Goal: Use online tool/utility: Utilize a website feature to perform a specific function

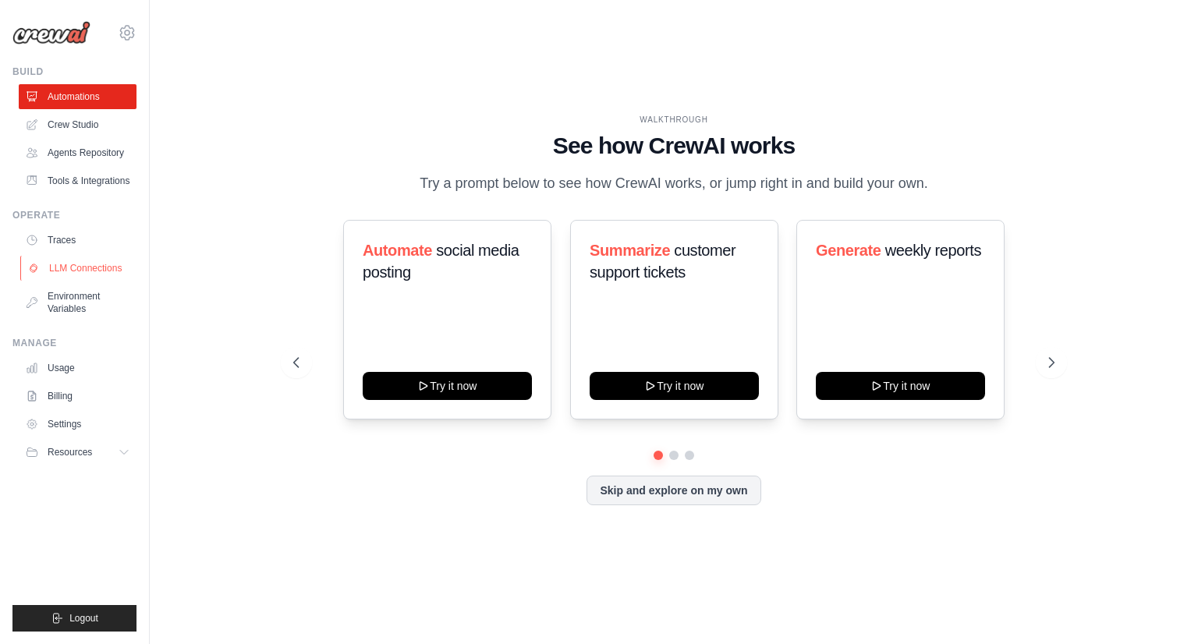
click at [83, 281] on link "LLM Connections" at bounding box center [79, 268] width 118 height 25
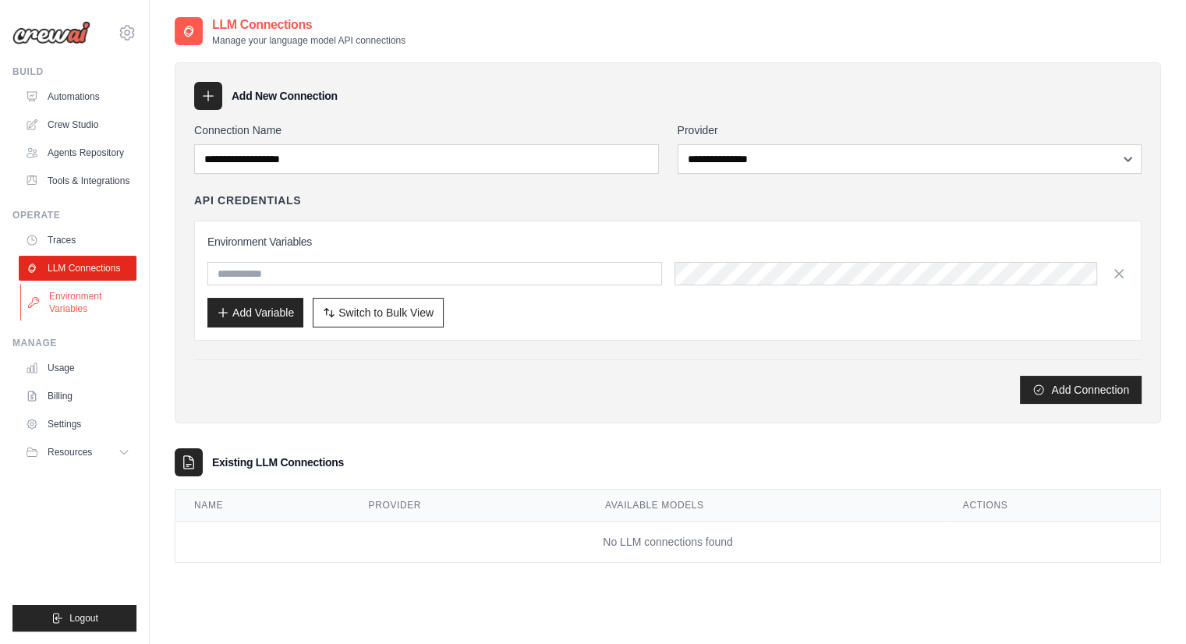
click at [78, 317] on link "Environment Variables" at bounding box center [79, 302] width 118 height 37
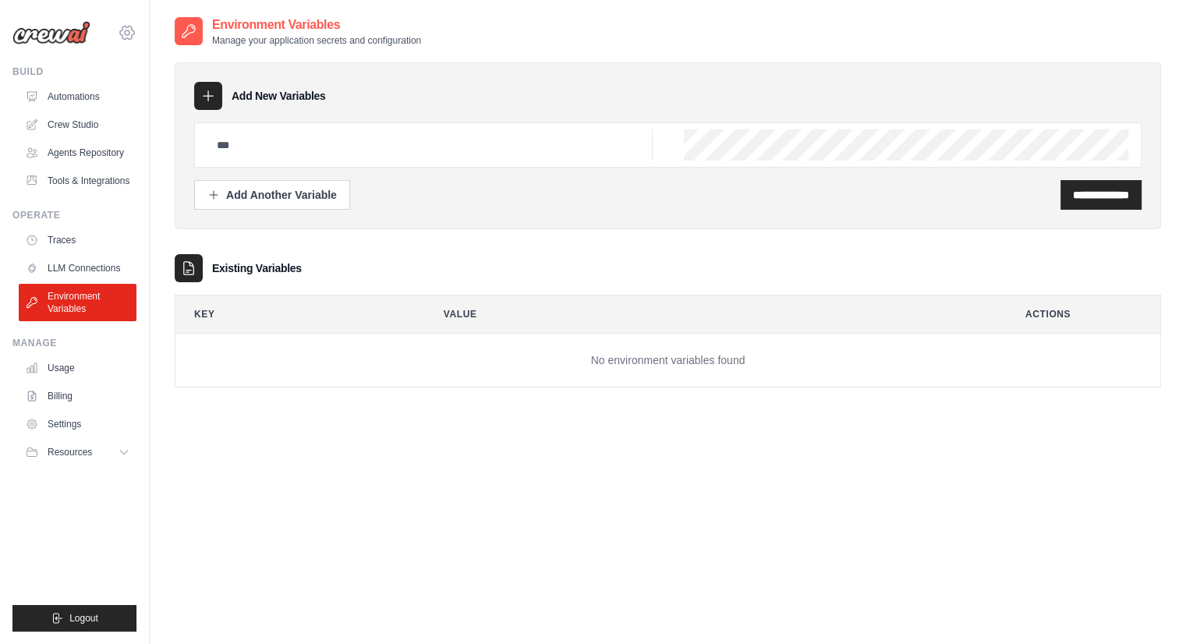
click at [126, 37] on icon at bounding box center [127, 32] width 19 height 19
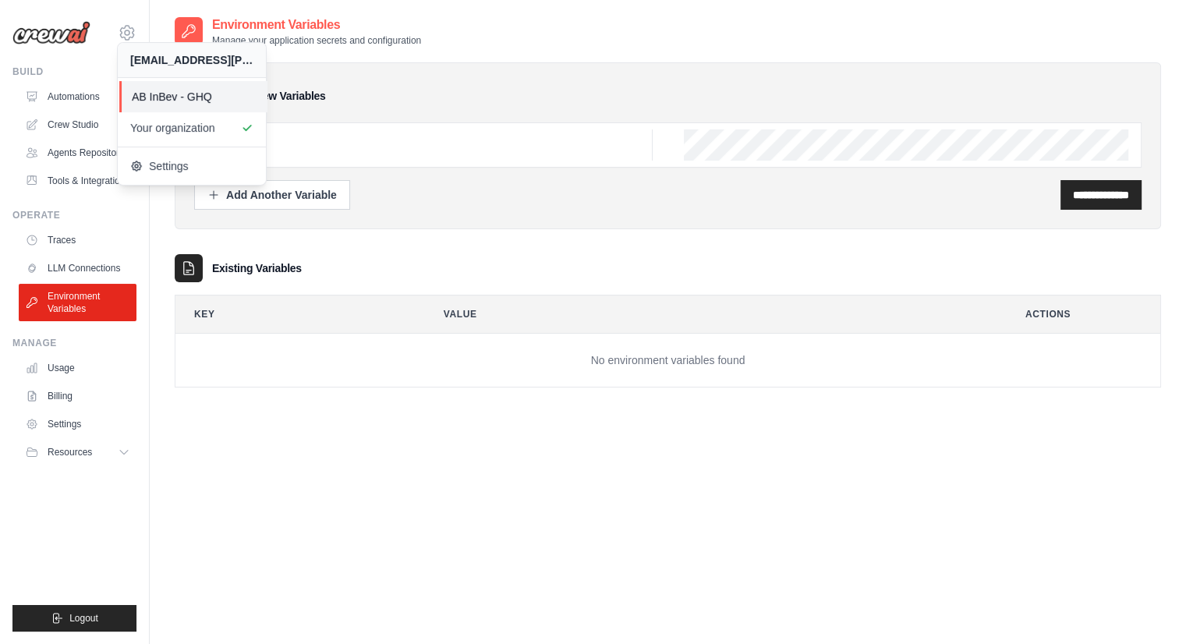
click at [186, 97] on span "AB InBev - GHQ" at bounding box center [193, 97] width 123 height 16
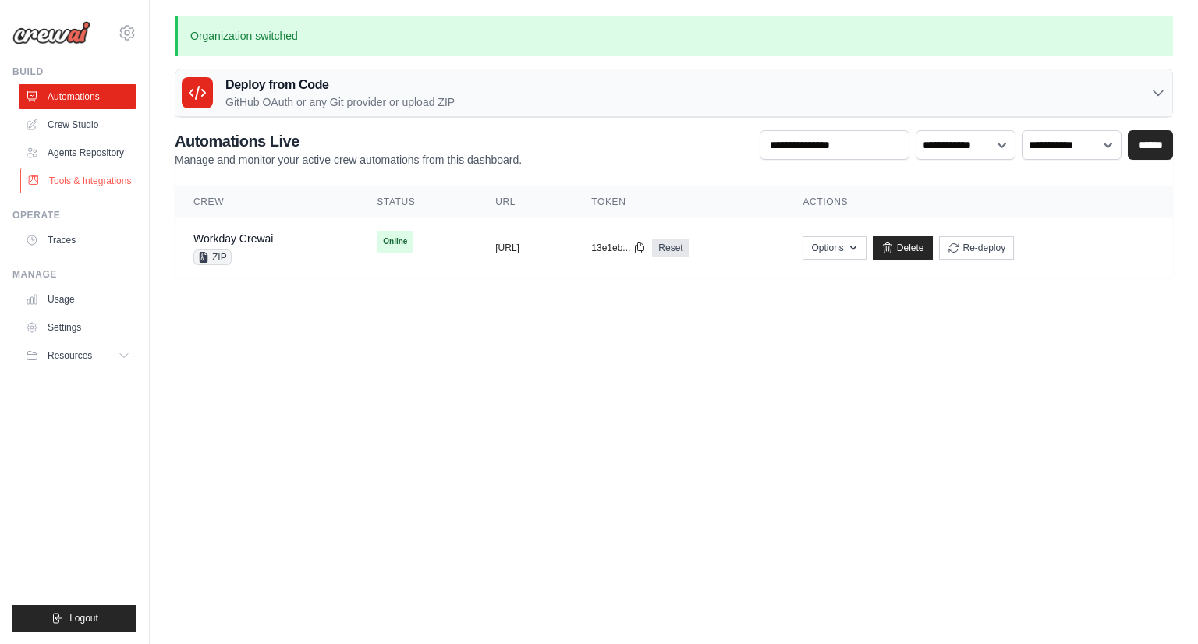
click at [87, 193] on link "Tools & Integrations" at bounding box center [79, 180] width 118 height 25
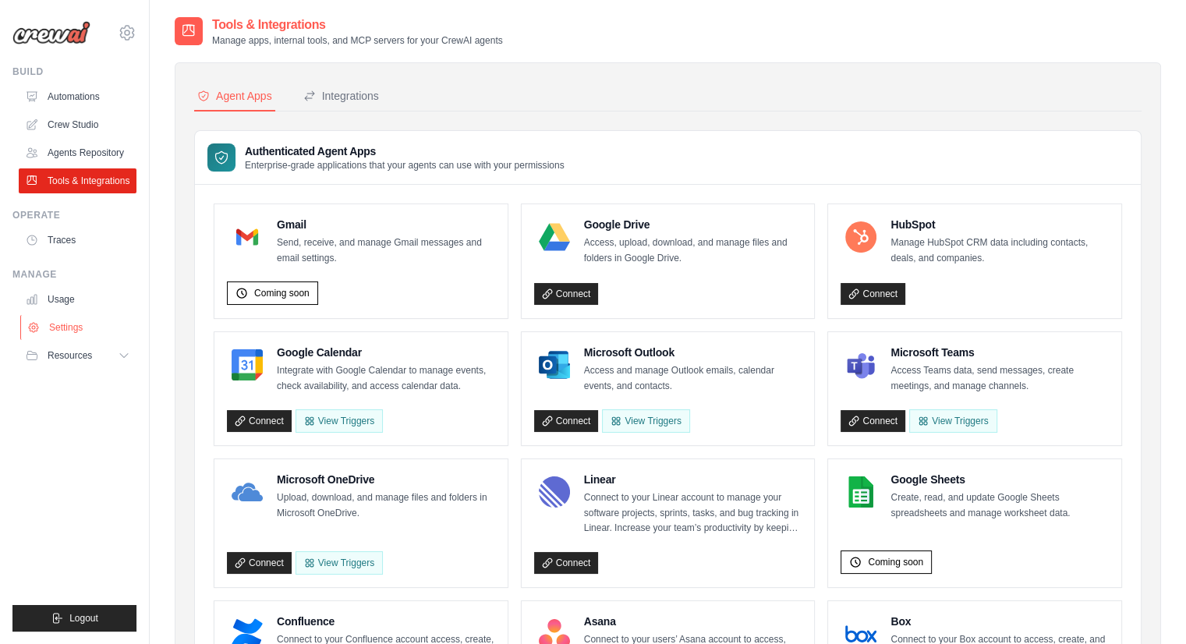
click at [58, 340] on link "Settings" at bounding box center [79, 327] width 118 height 25
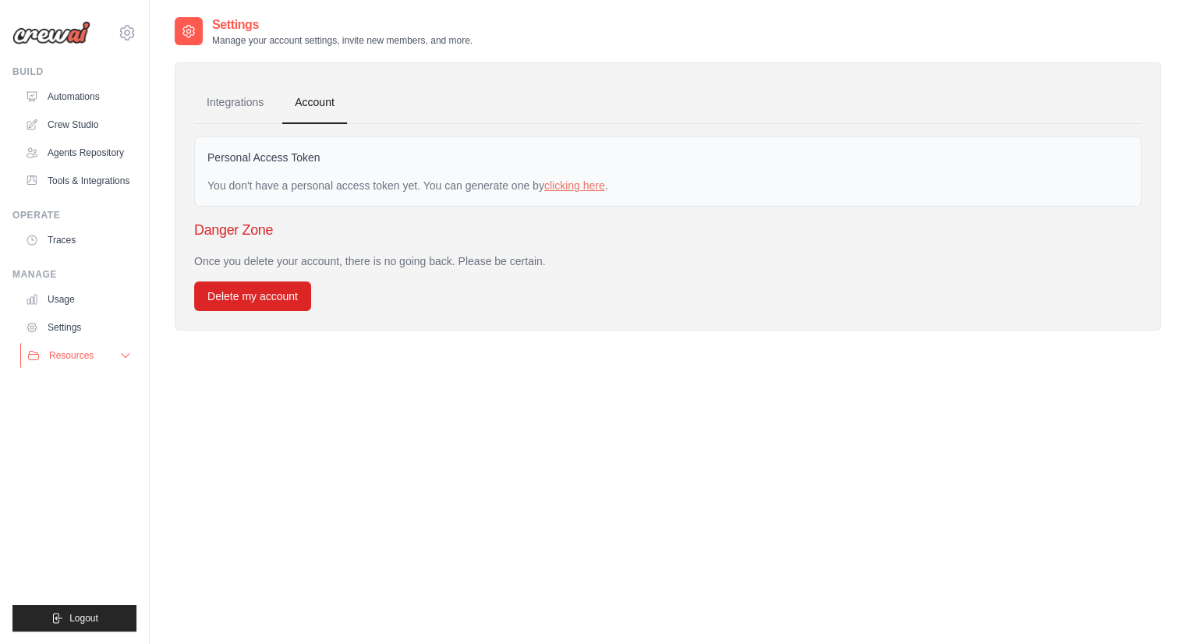
click at [69, 362] on span "Resources" at bounding box center [71, 355] width 44 height 12
click at [73, 155] on link "Agents Repository" at bounding box center [79, 152] width 118 height 25
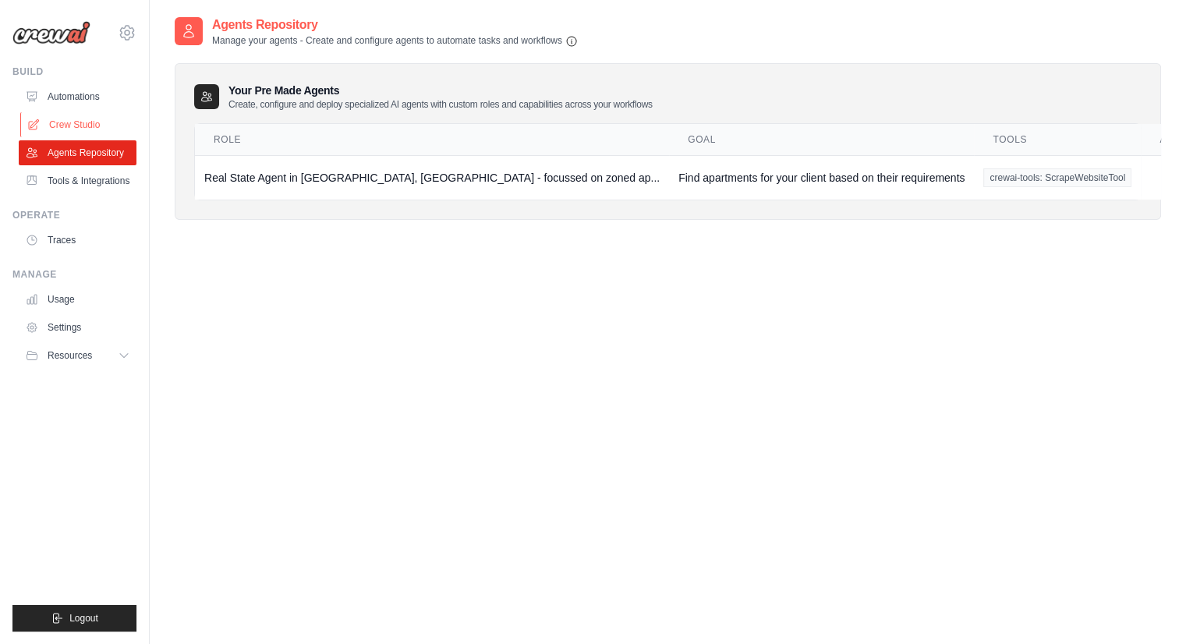
click at [74, 119] on link "Crew Studio" at bounding box center [79, 124] width 118 height 25
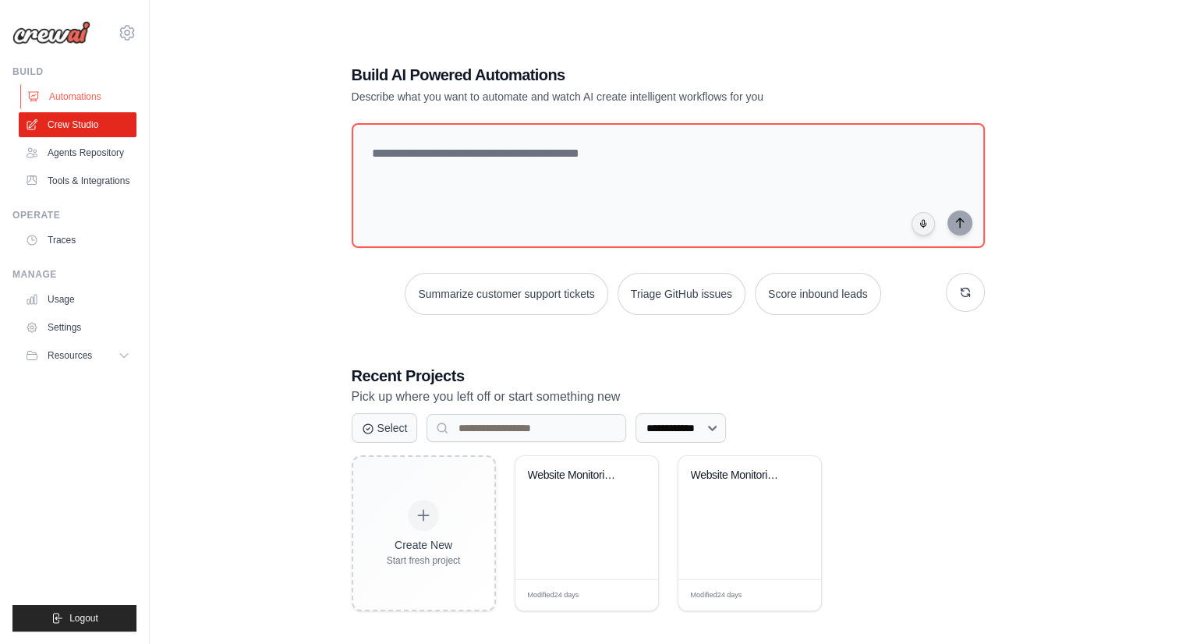
click at [80, 97] on link "Automations" at bounding box center [79, 96] width 118 height 25
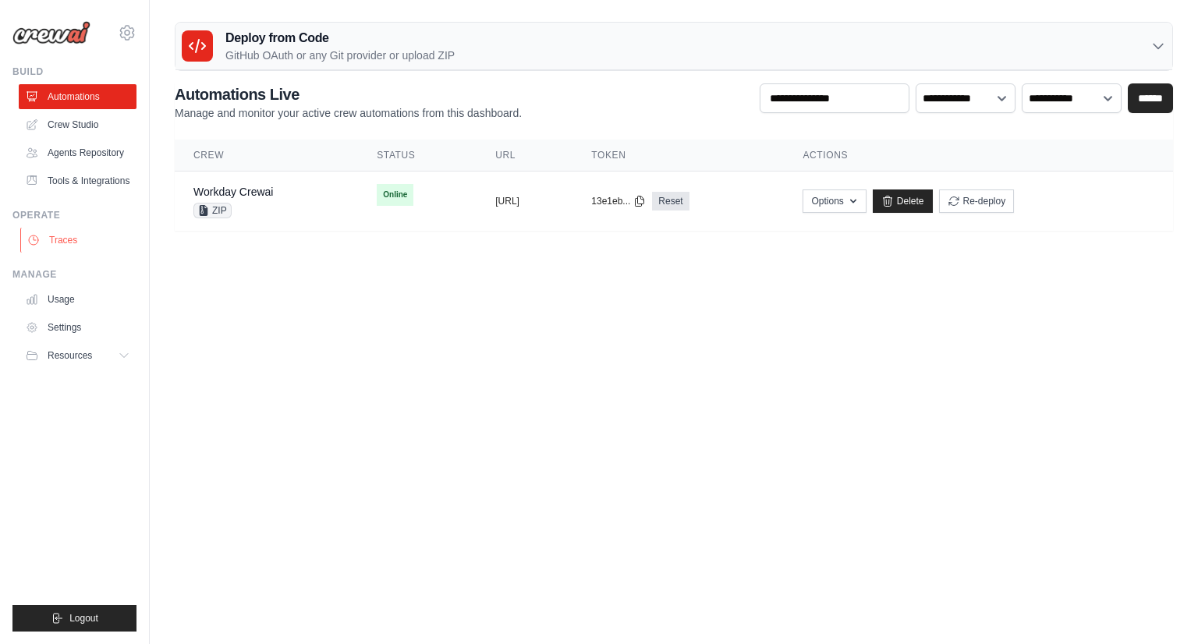
click at [55, 253] on link "Traces" at bounding box center [79, 240] width 118 height 25
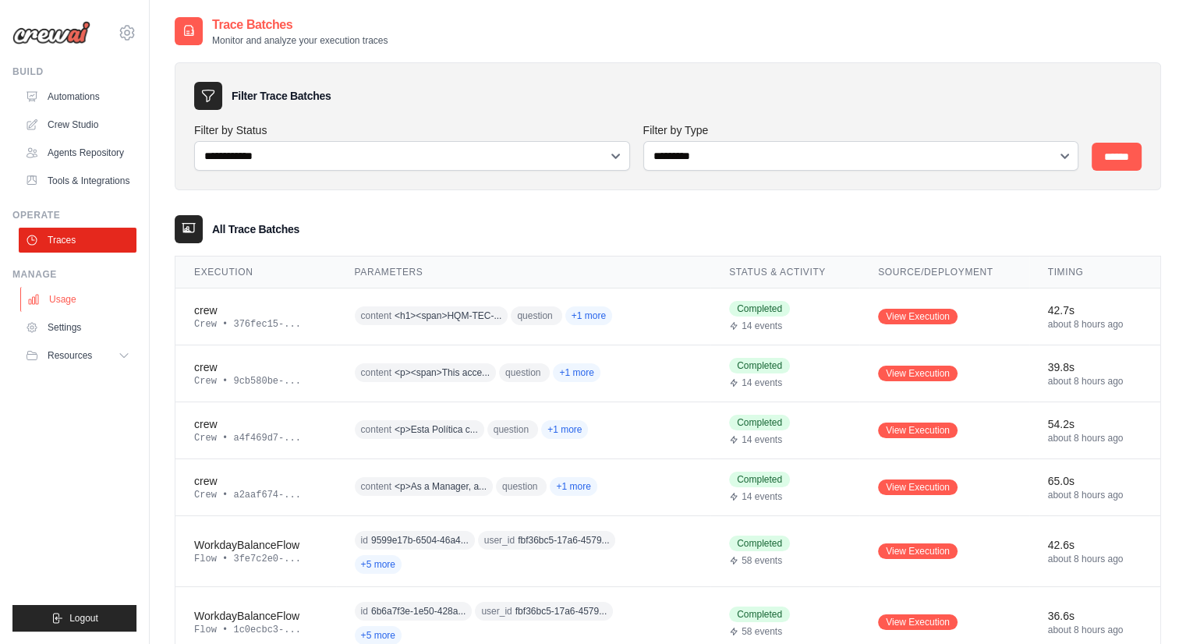
click at [69, 312] on link "Usage" at bounding box center [79, 299] width 118 height 25
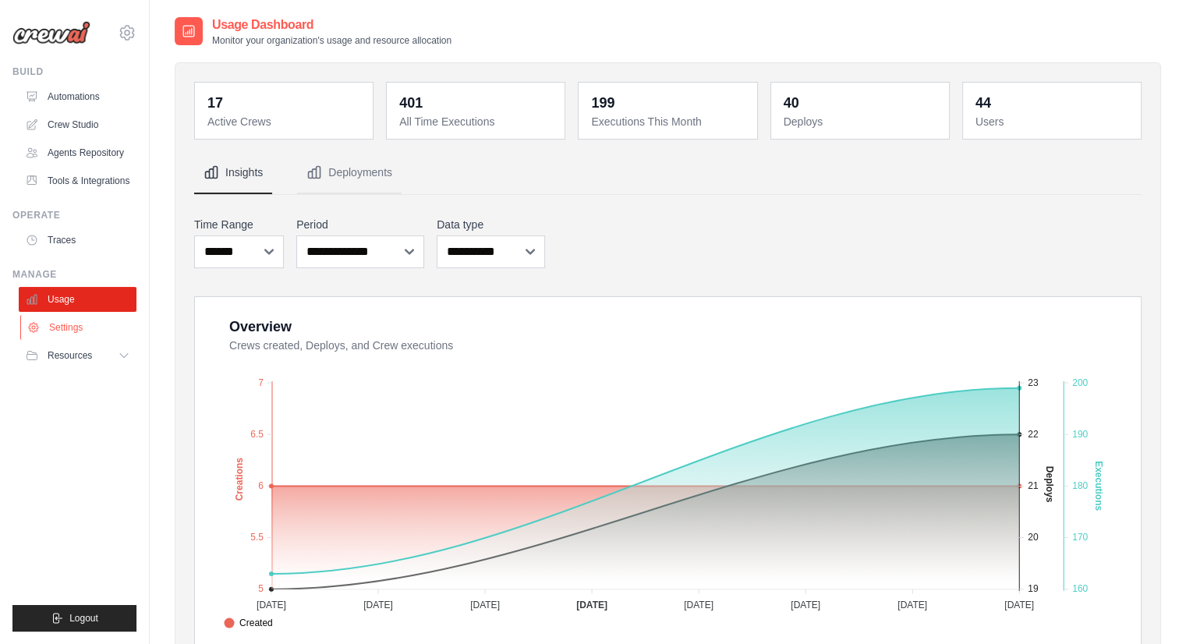
click at [73, 340] on link "Settings" at bounding box center [79, 327] width 118 height 25
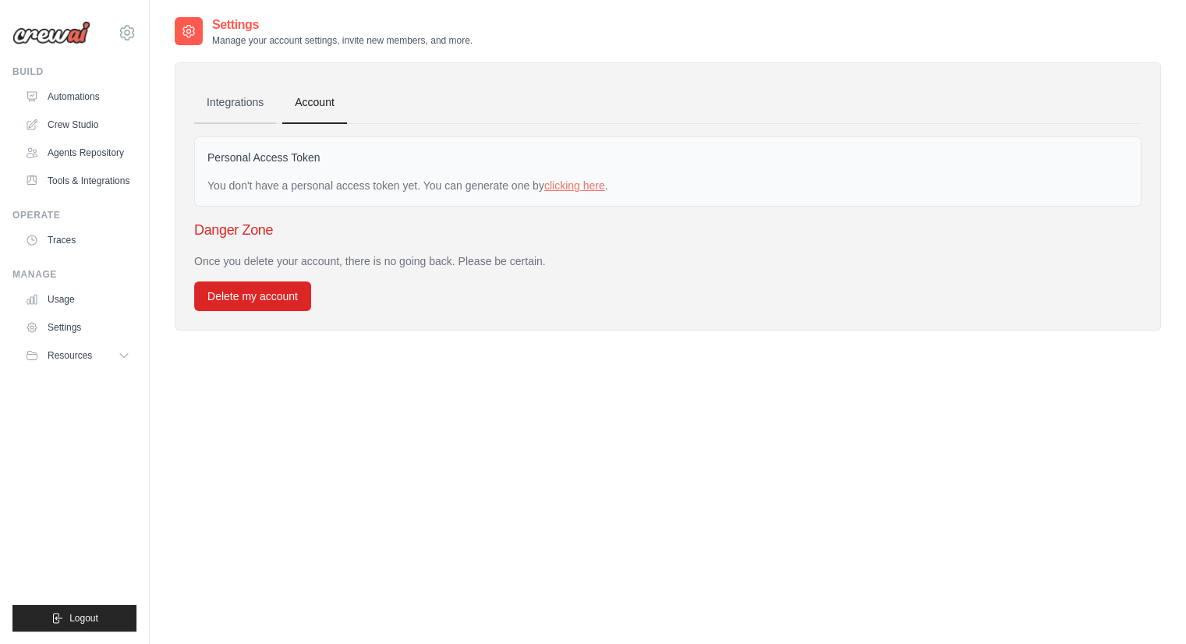
click at [218, 97] on link "Integrations" at bounding box center [235, 103] width 82 height 42
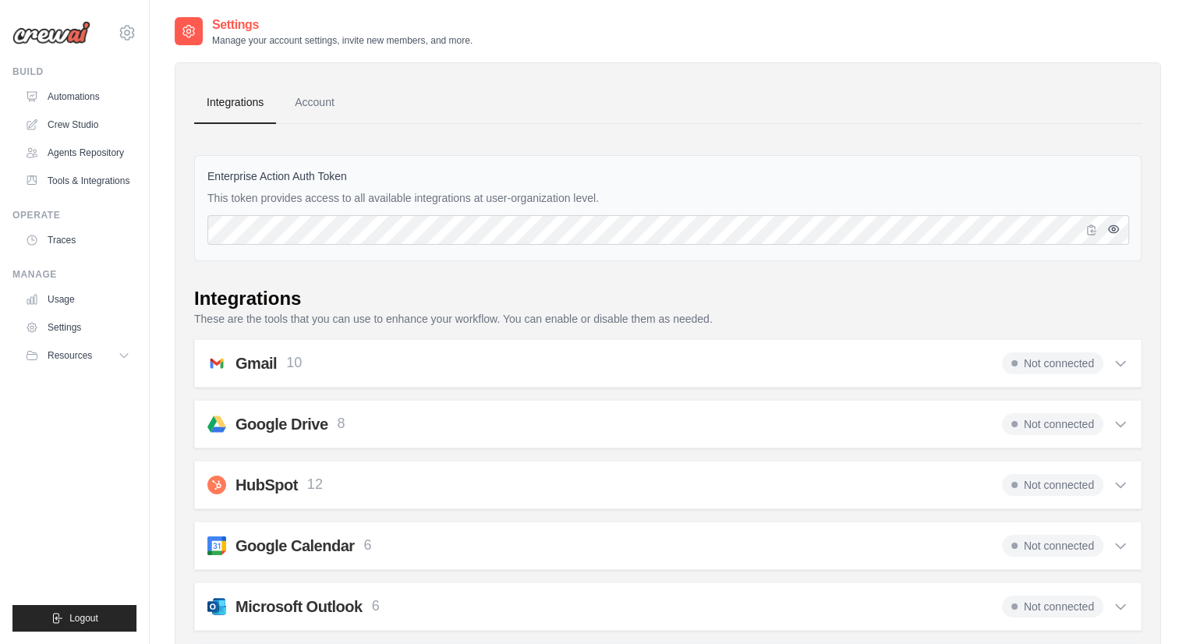
click at [1109, 228] on icon "button" at bounding box center [1113, 229] width 12 height 12
click at [80, 95] on link "Automations" at bounding box center [79, 96] width 118 height 25
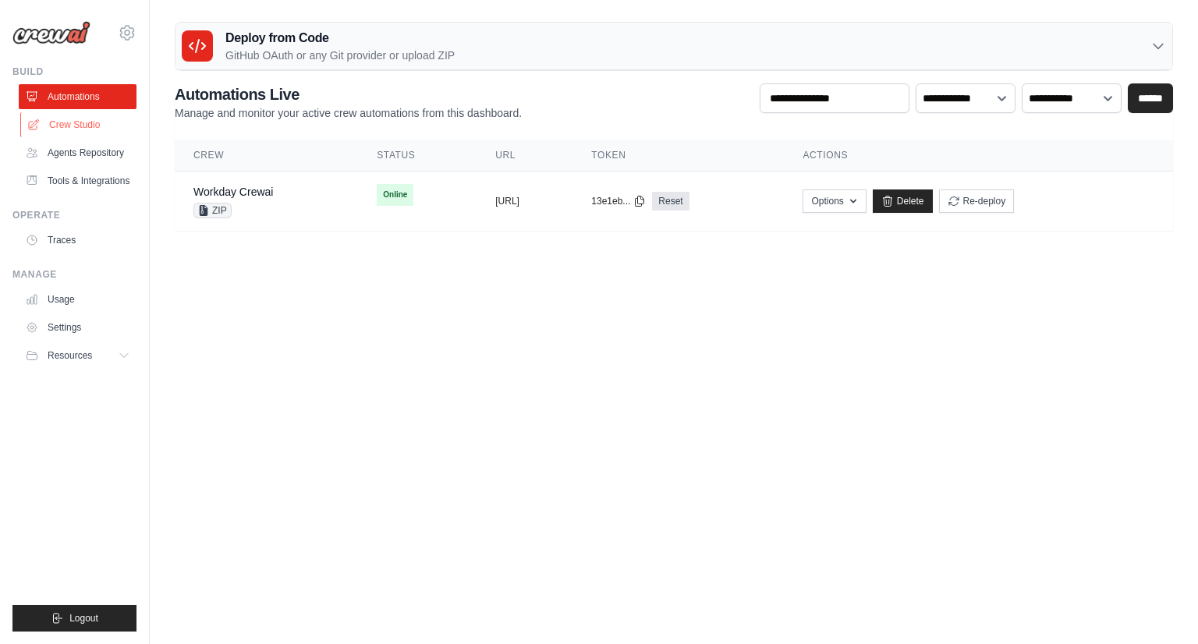
click at [79, 129] on link "Crew Studio" at bounding box center [79, 124] width 118 height 25
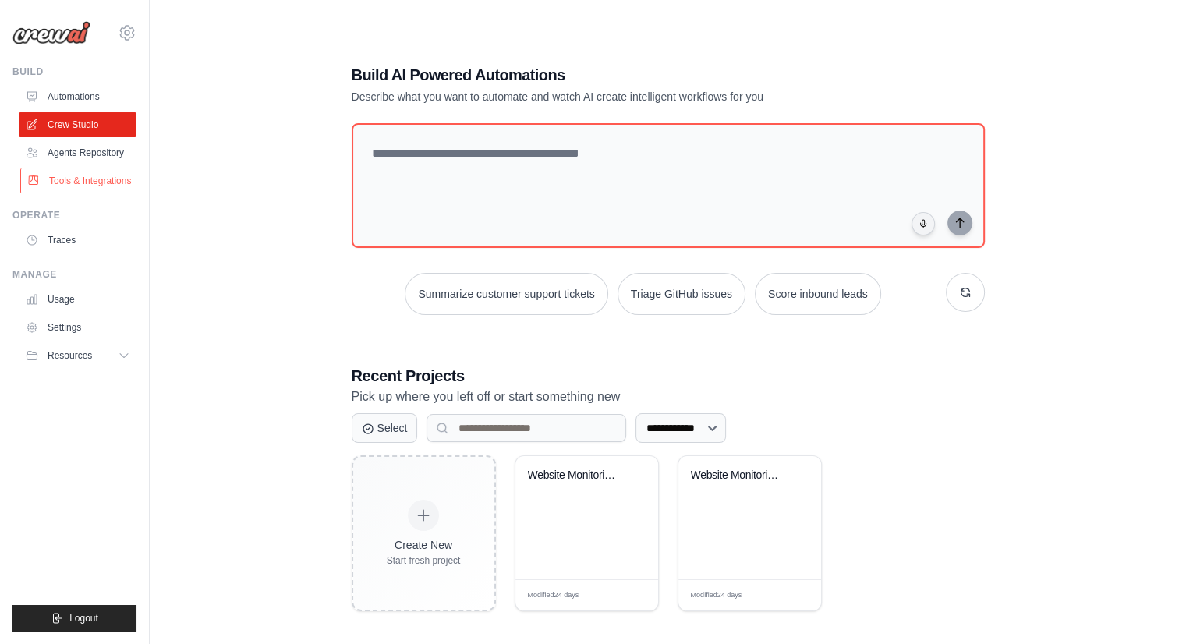
click at [71, 189] on link "Tools & Integrations" at bounding box center [79, 180] width 118 height 25
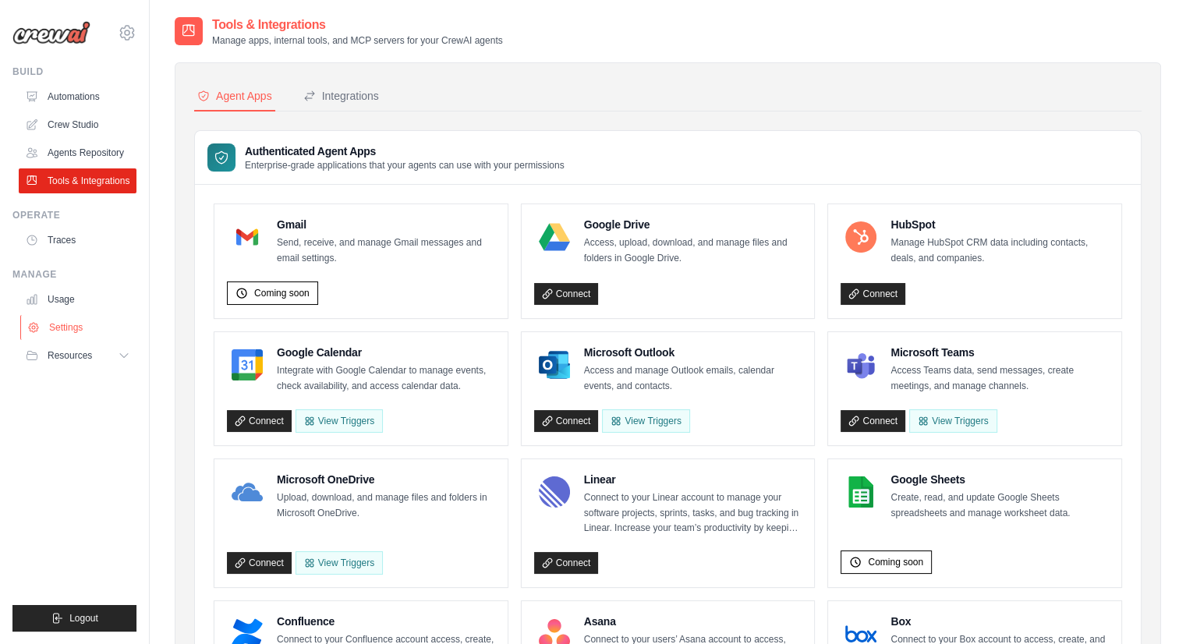
click at [61, 338] on link "Settings" at bounding box center [79, 327] width 118 height 25
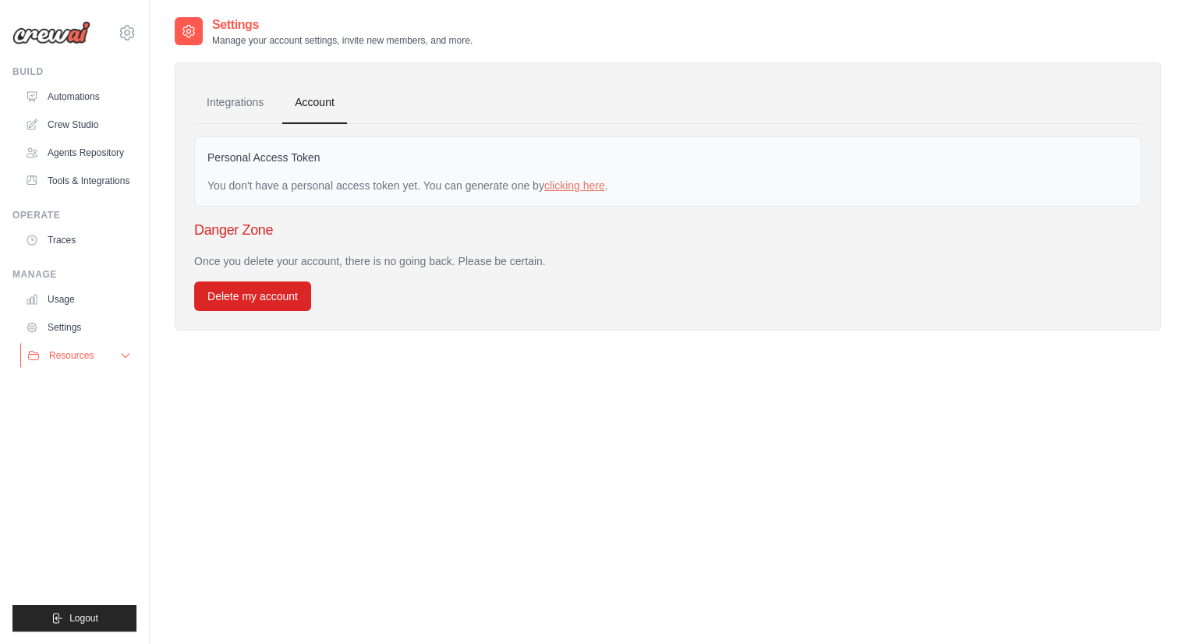
click at [64, 362] on span "Resources" at bounding box center [71, 355] width 44 height 12
click at [126, 36] on icon at bounding box center [127, 32] width 19 height 19
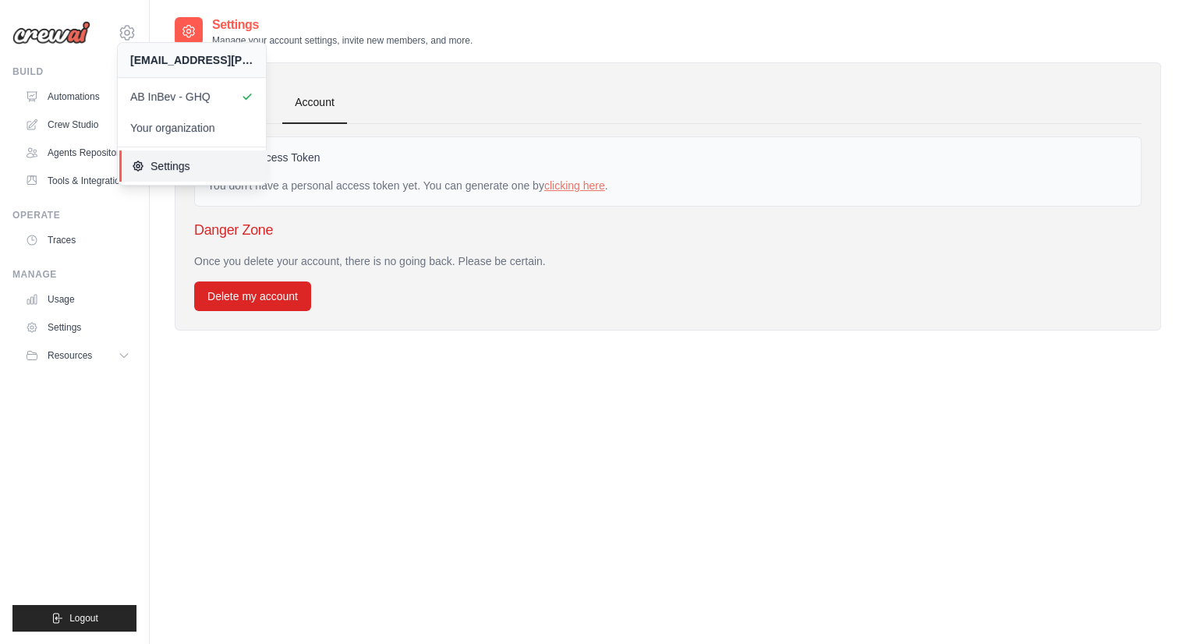
click at [165, 172] on span "Settings" at bounding box center [193, 166] width 123 height 16
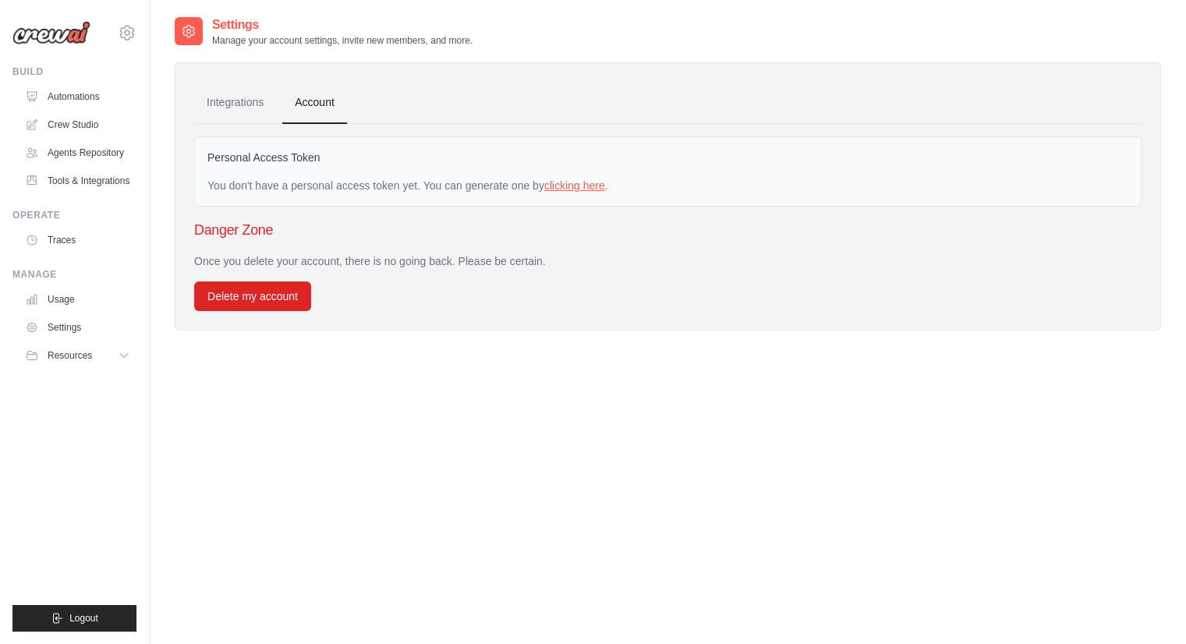
click at [605, 184] on link "clicking here" at bounding box center [574, 185] width 61 height 12
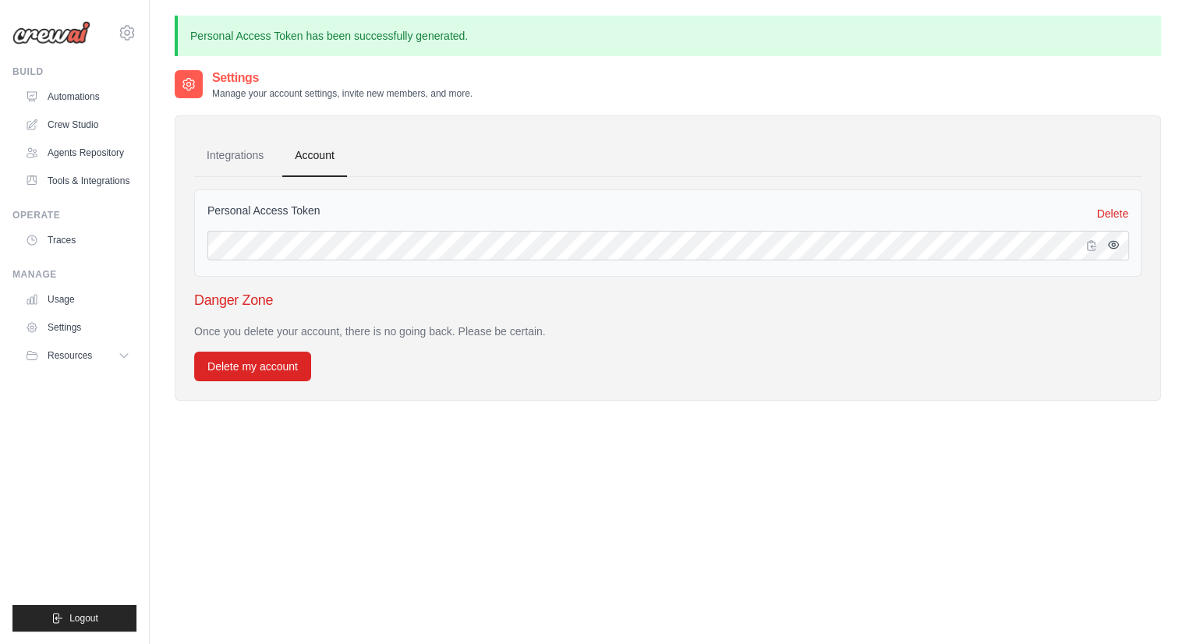
click at [1114, 249] on icon "button" at bounding box center [1113, 245] width 12 height 12
click at [233, 153] on link "Integrations" at bounding box center [235, 156] width 82 height 42
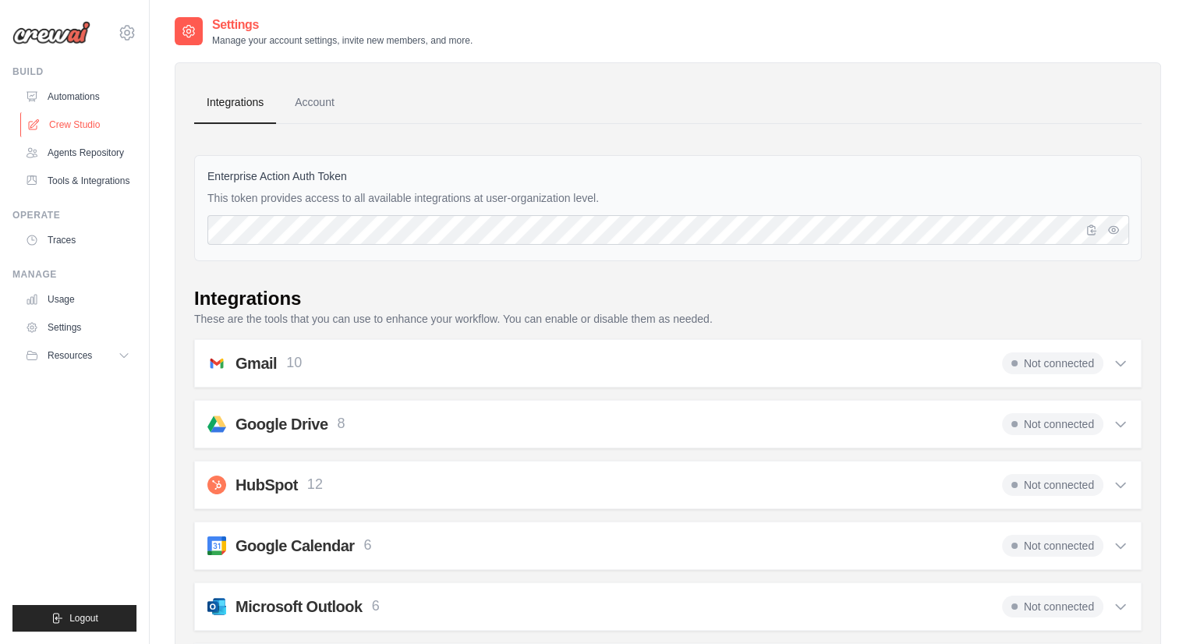
click at [73, 129] on link "Crew Studio" at bounding box center [79, 124] width 118 height 25
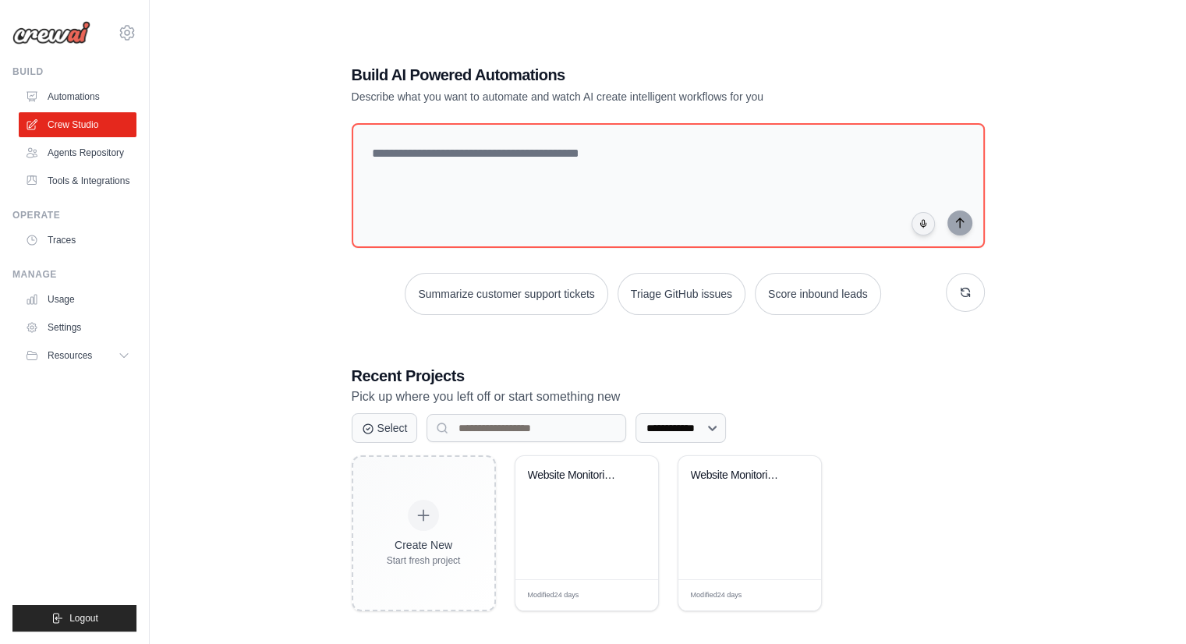
scroll to position [31, 0]
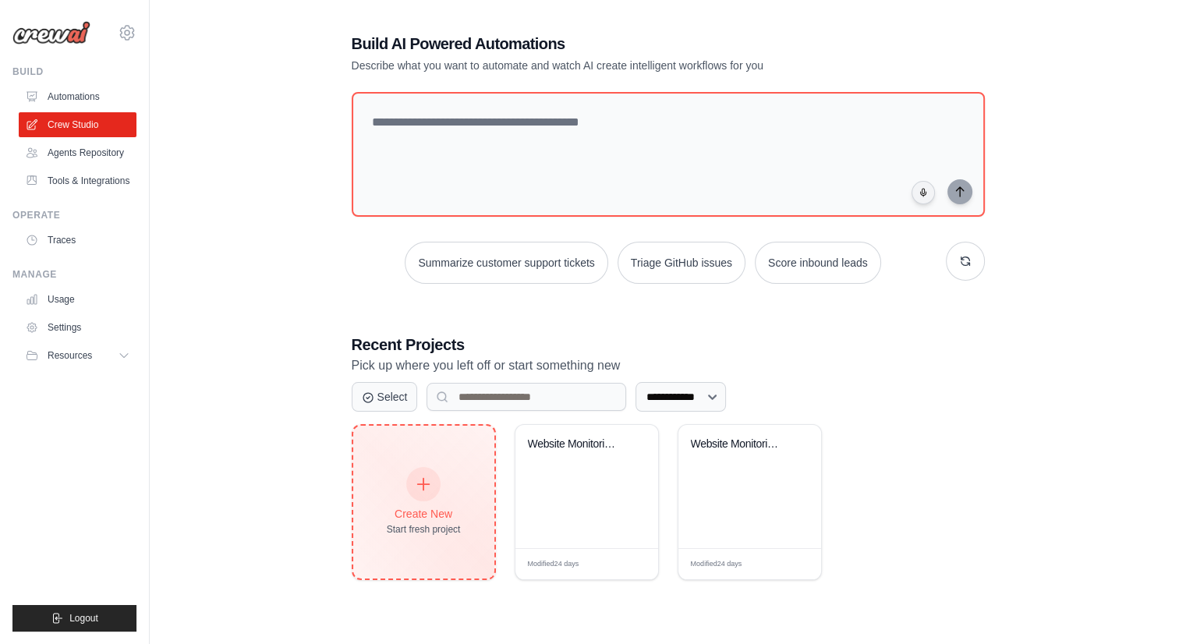
click at [420, 494] on div at bounding box center [423, 484] width 34 height 34
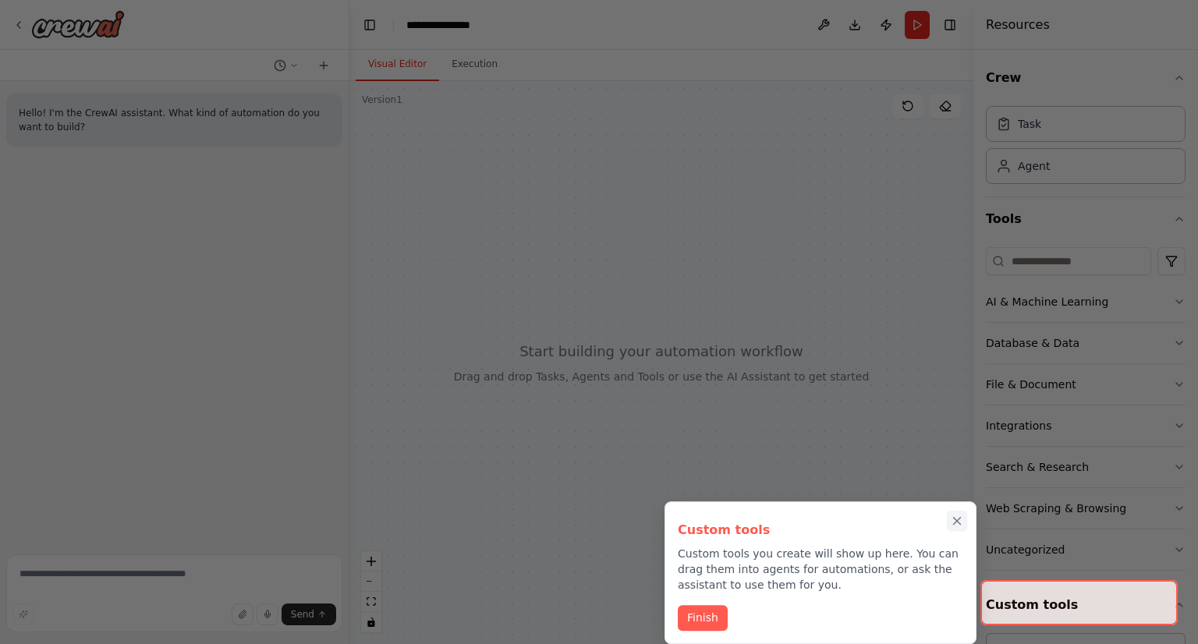
click at [959, 521] on icon "Close walkthrough" at bounding box center [957, 521] width 14 height 14
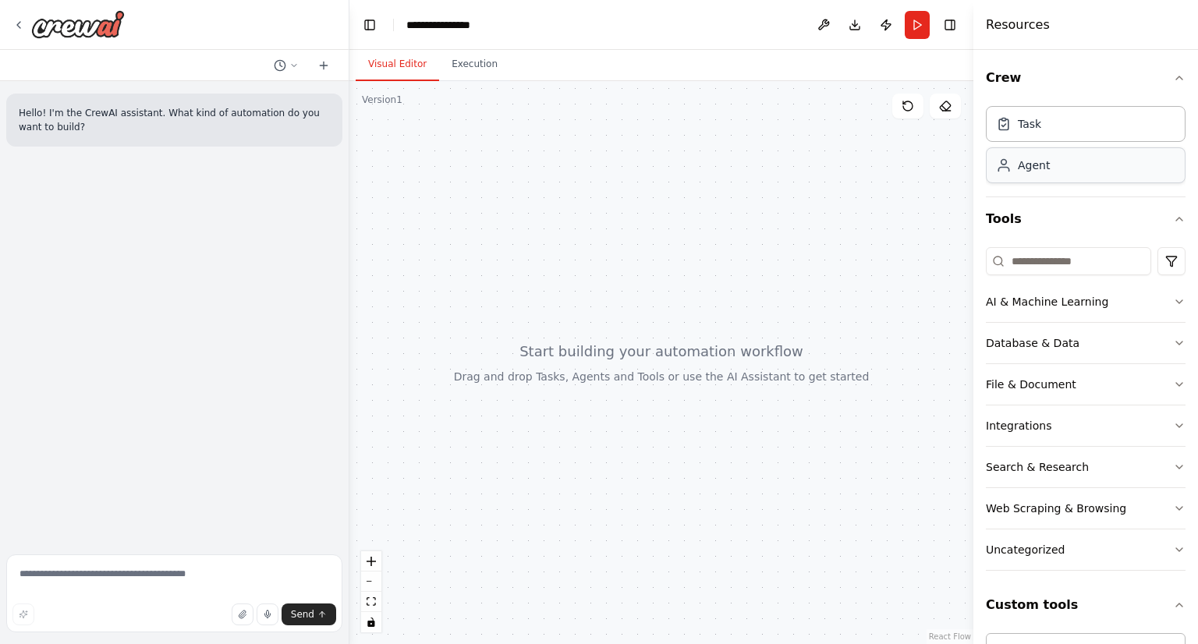
click at [1040, 170] on div "Agent" at bounding box center [1034, 166] width 32 height 16
click at [1110, 422] on button "Integrations" at bounding box center [1086, 425] width 200 height 41
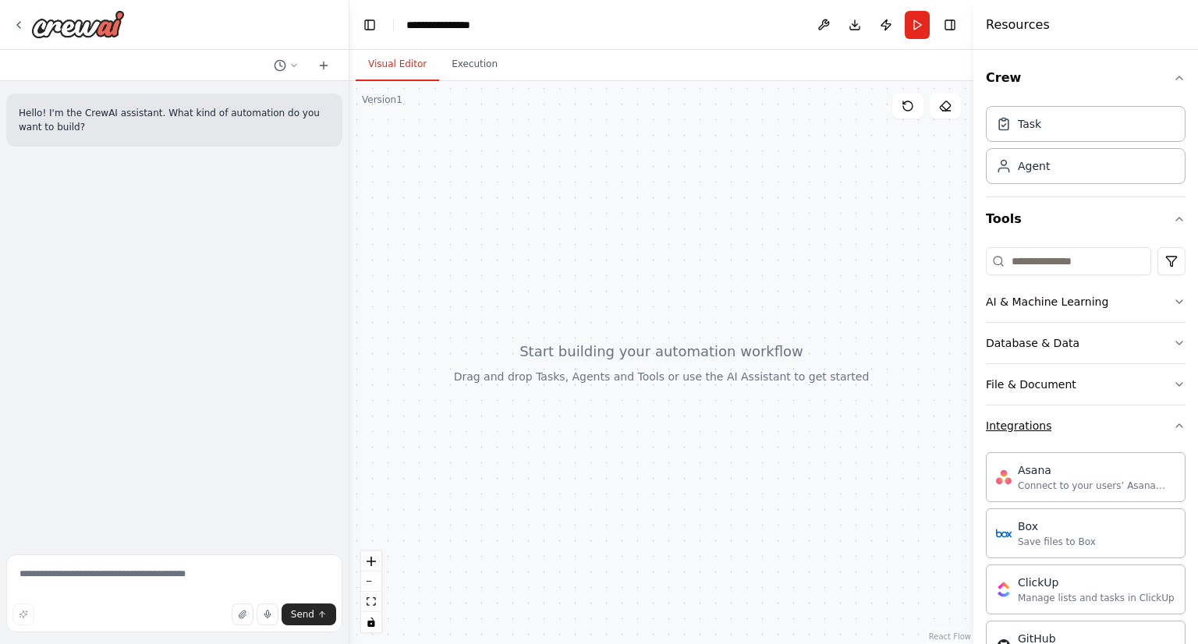
click at [1101, 430] on button "Integrations" at bounding box center [1086, 425] width 200 height 41
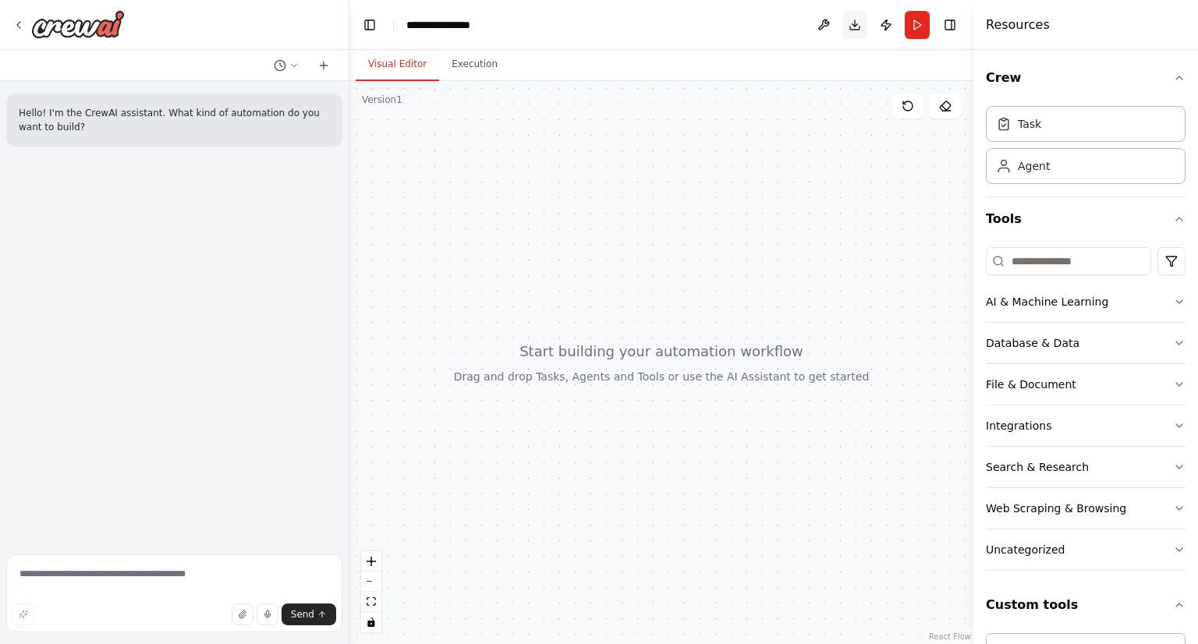
click at [854, 27] on button "Download" at bounding box center [854, 25] width 25 height 28
click at [793, 154] on div at bounding box center [661, 362] width 624 height 563
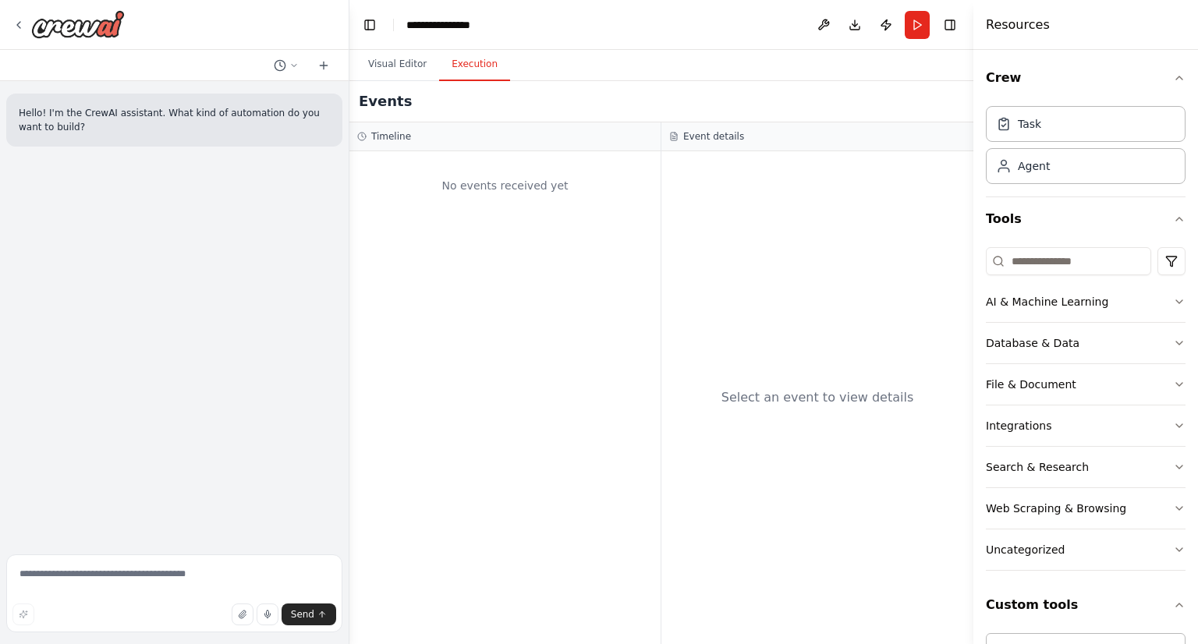
click at [475, 69] on button "Execution" at bounding box center [474, 64] width 71 height 33
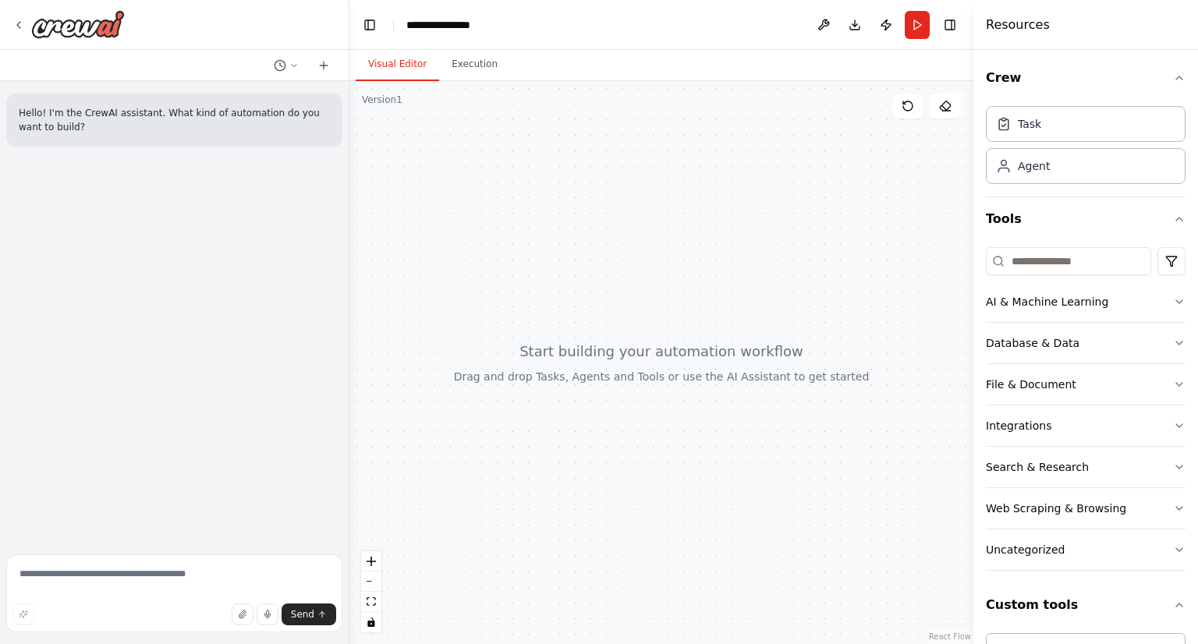
click at [368, 69] on button "Visual Editor" at bounding box center [397, 64] width 83 height 33
click at [54, 30] on img at bounding box center [78, 24] width 94 height 28
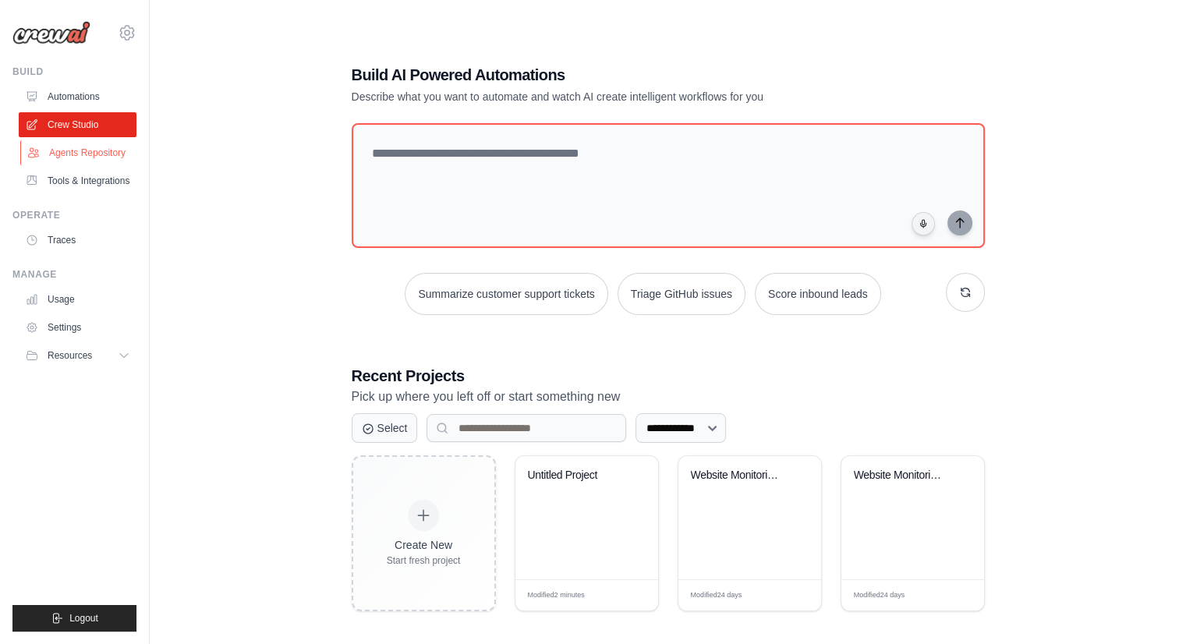
click at [84, 157] on link "Agents Repository" at bounding box center [79, 152] width 118 height 25
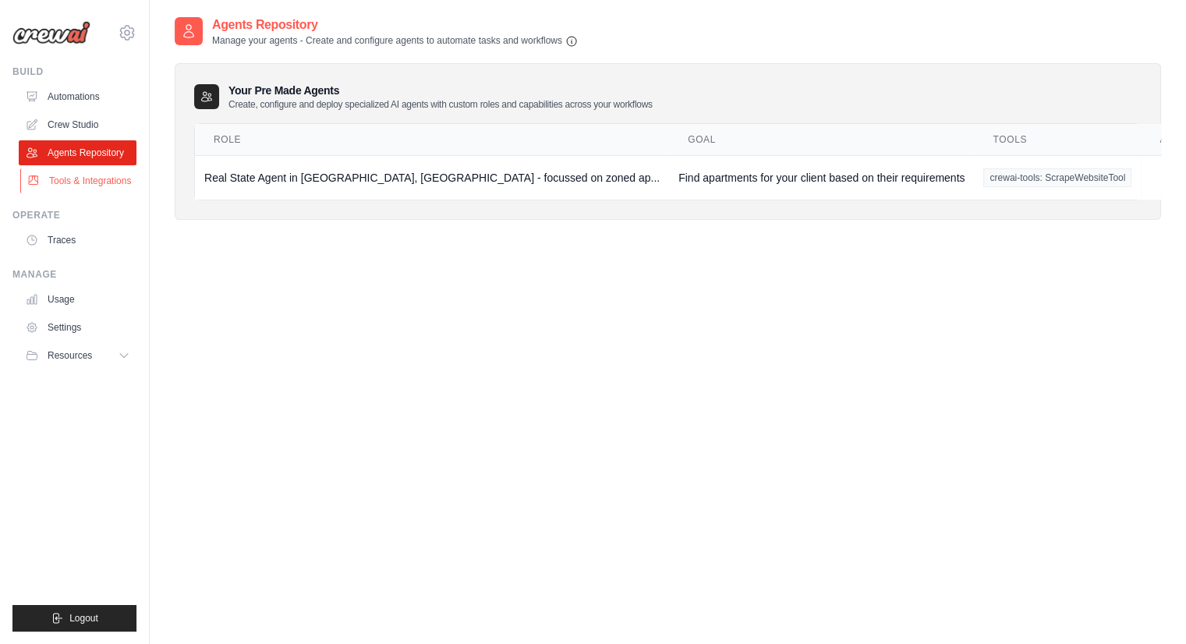
click at [66, 188] on link "Tools & Integrations" at bounding box center [79, 180] width 118 height 25
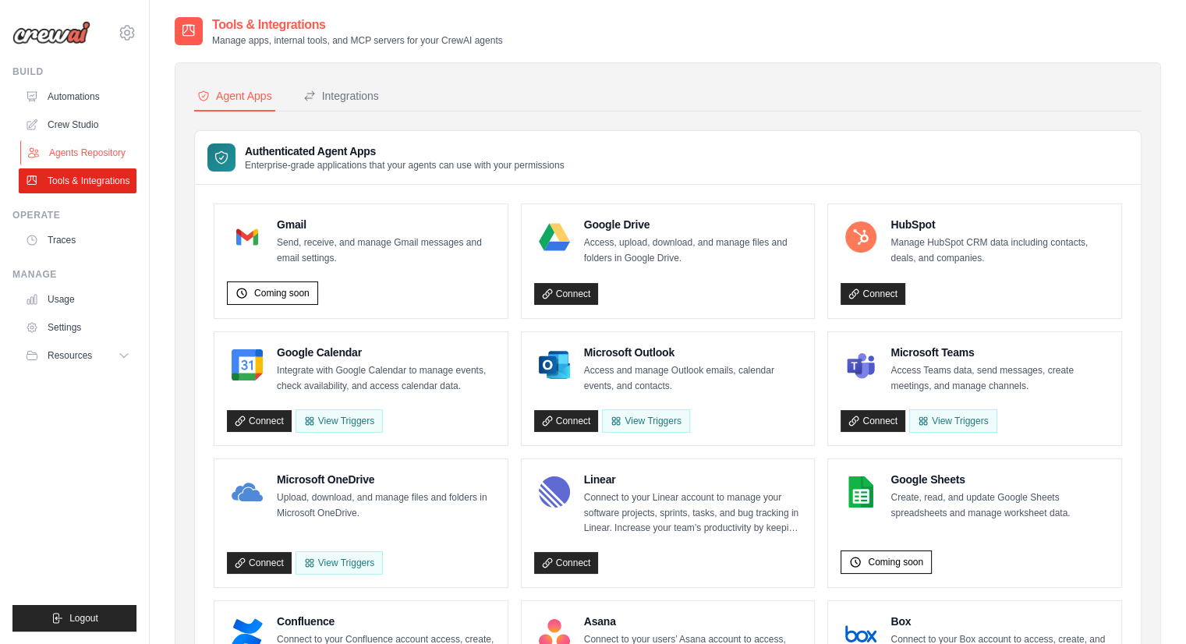
click at [72, 150] on link "Agents Repository" at bounding box center [79, 152] width 118 height 25
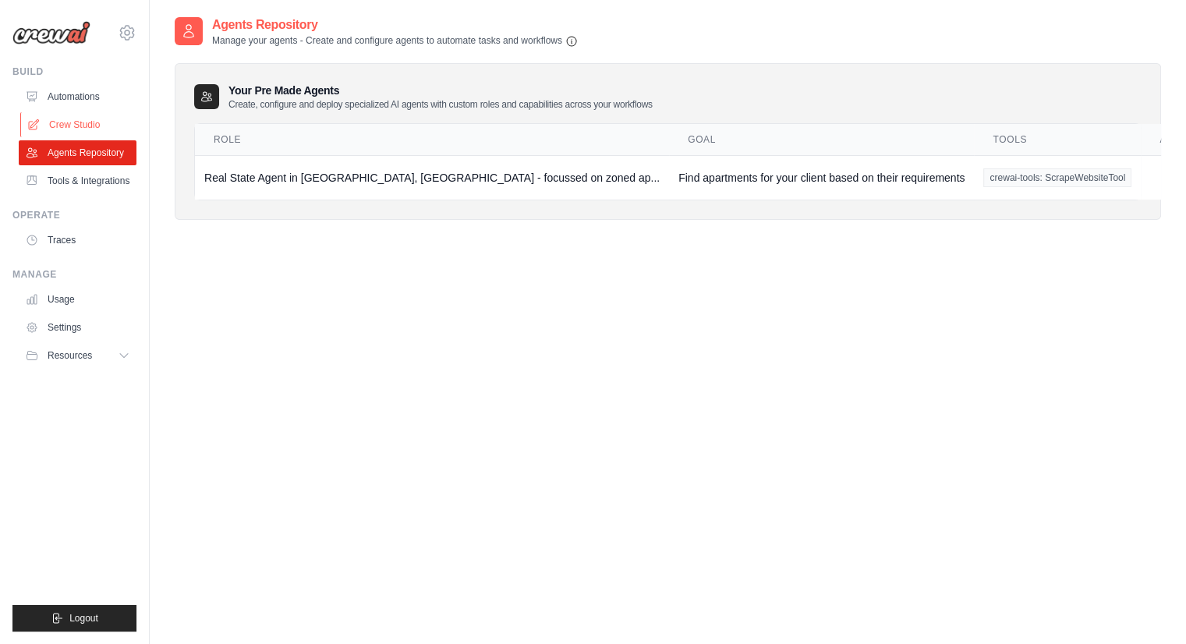
click at [66, 120] on link "Crew Studio" at bounding box center [79, 124] width 118 height 25
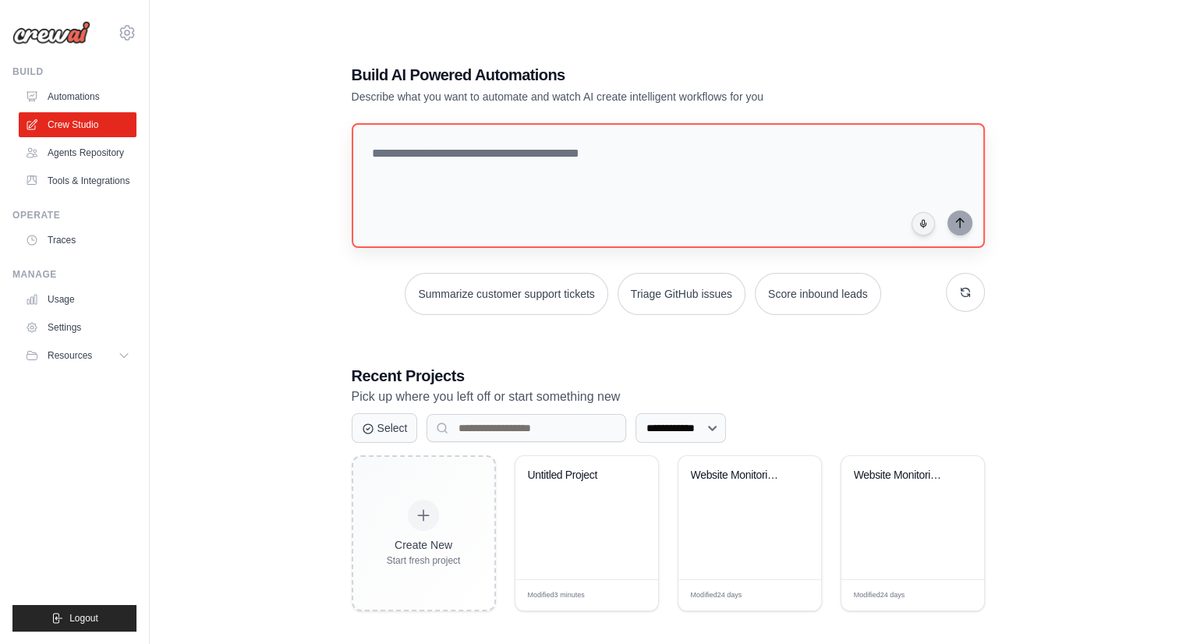
scroll to position [31, 0]
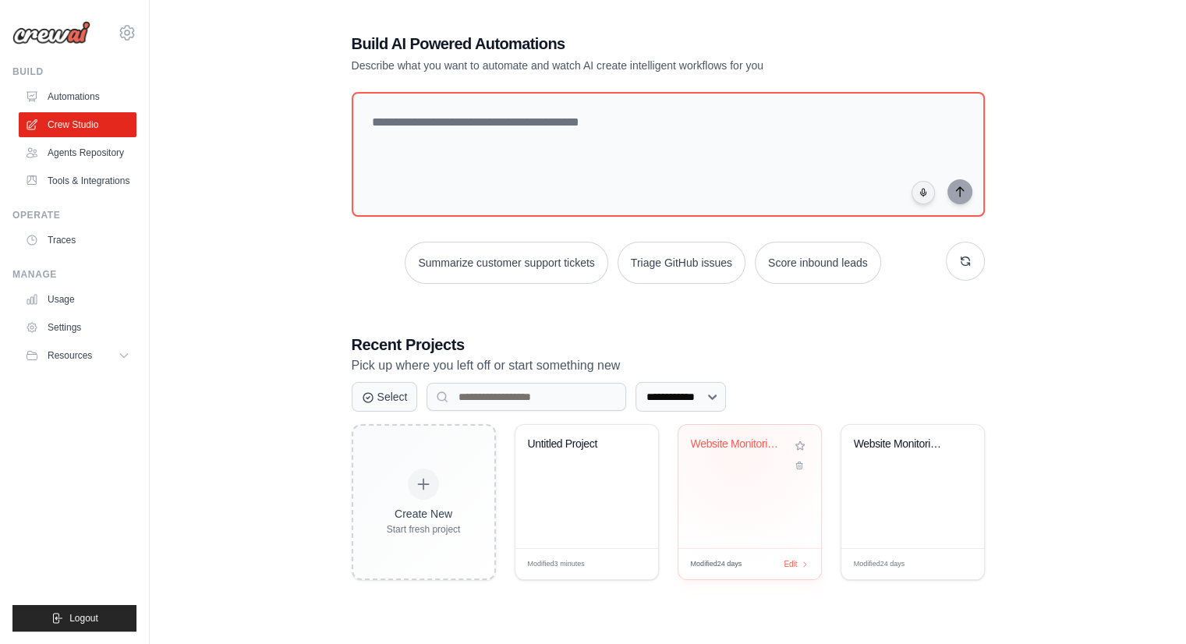
click at [739, 450] on div "Website Monitoring & Alert System" at bounding box center [738, 447] width 94 height 20
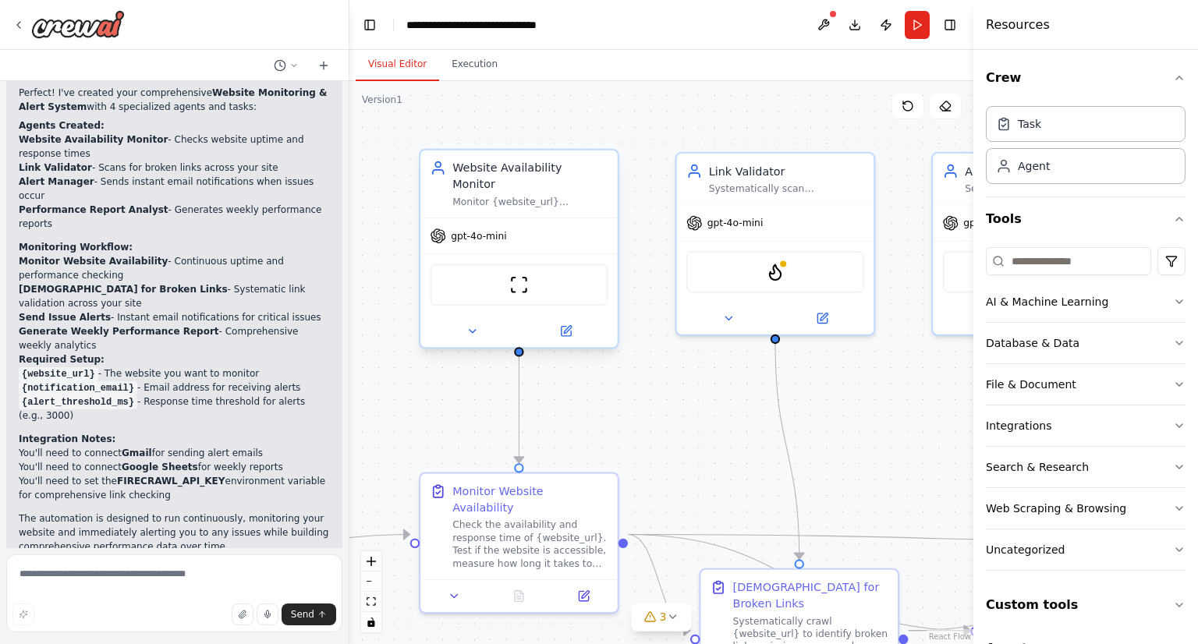
click at [496, 228] on div "gpt-4o-mini" at bounding box center [468, 236] width 76 height 16
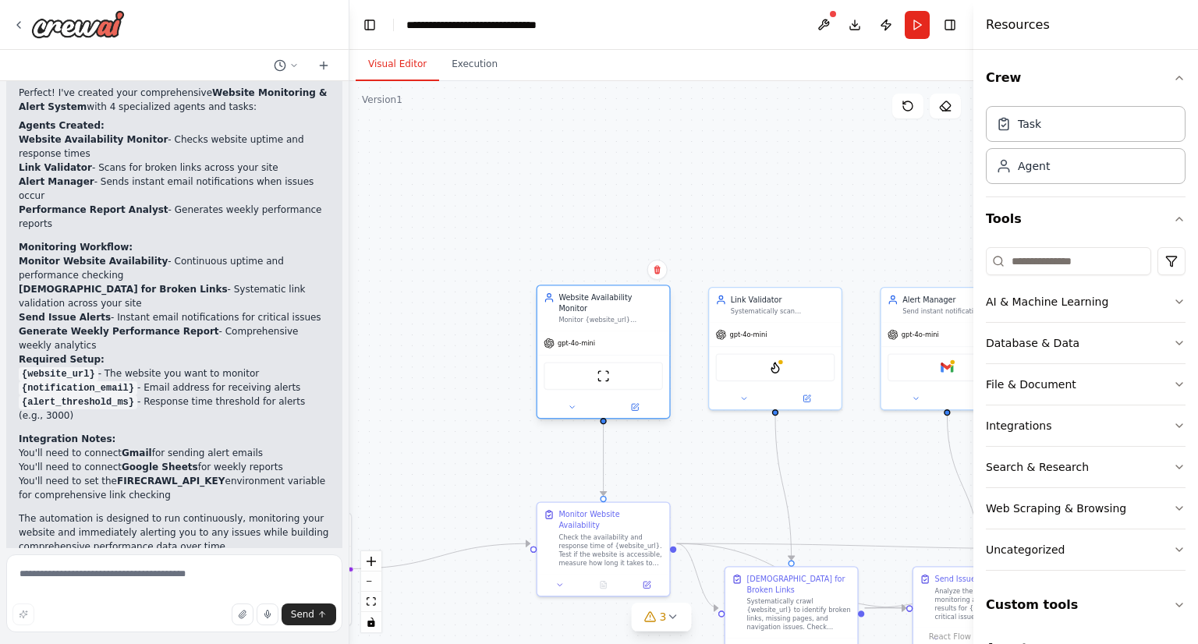
click at [588, 331] on div "gpt-4o-mini" at bounding box center [603, 342] width 132 height 23
drag, startPoint x: 588, startPoint y: 323, endPoint x: 565, endPoint y: 302, distance: 31.5
click at [565, 302] on div "Website Availability Monitor" at bounding box center [610, 303] width 104 height 22
click at [757, 338] on div "gpt-4o-mini" at bounding box center [775, 331] width 132 height 23
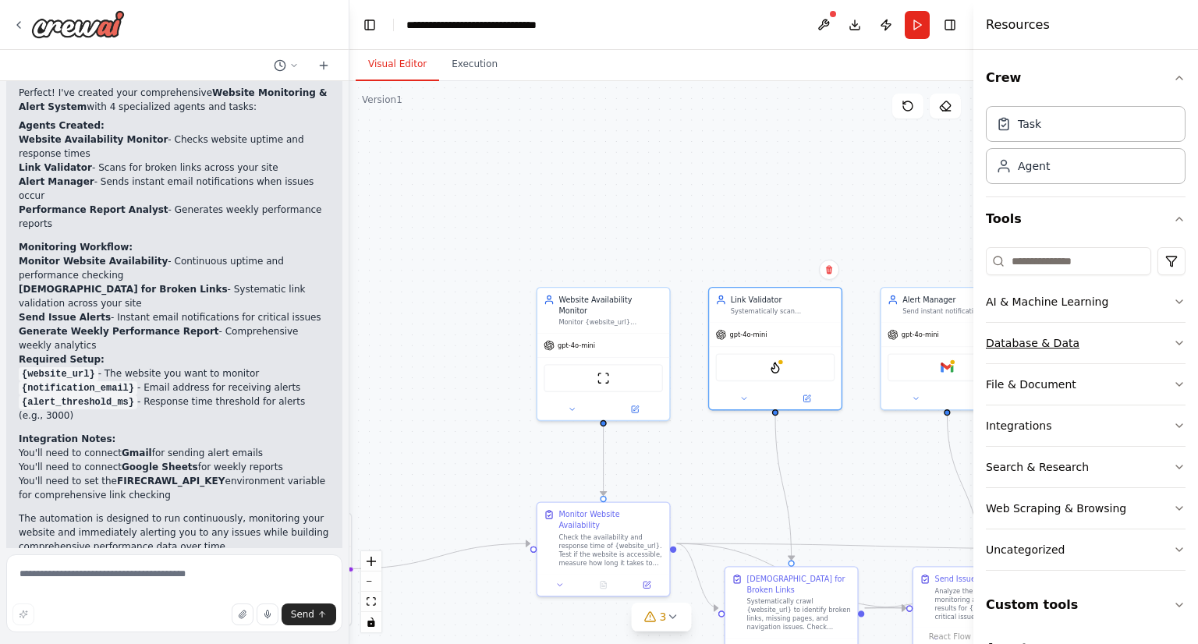
scroll to position [37, 0]
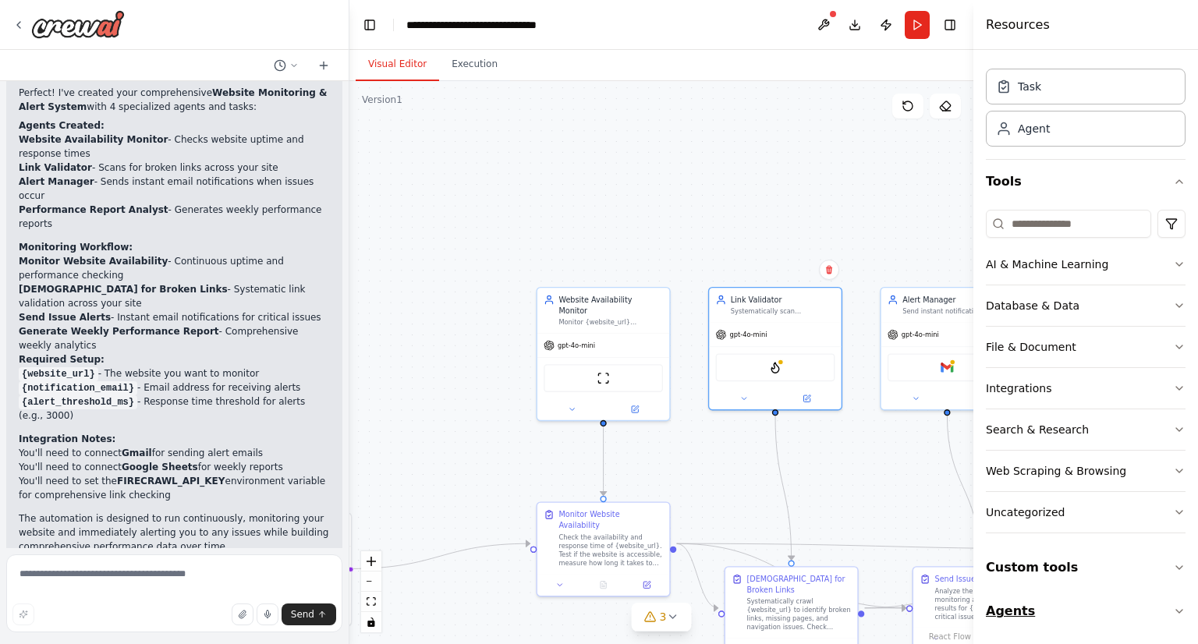
click at [1124, 614] on button "Agents" at bounding box center [1086, 612] width 200 height 44
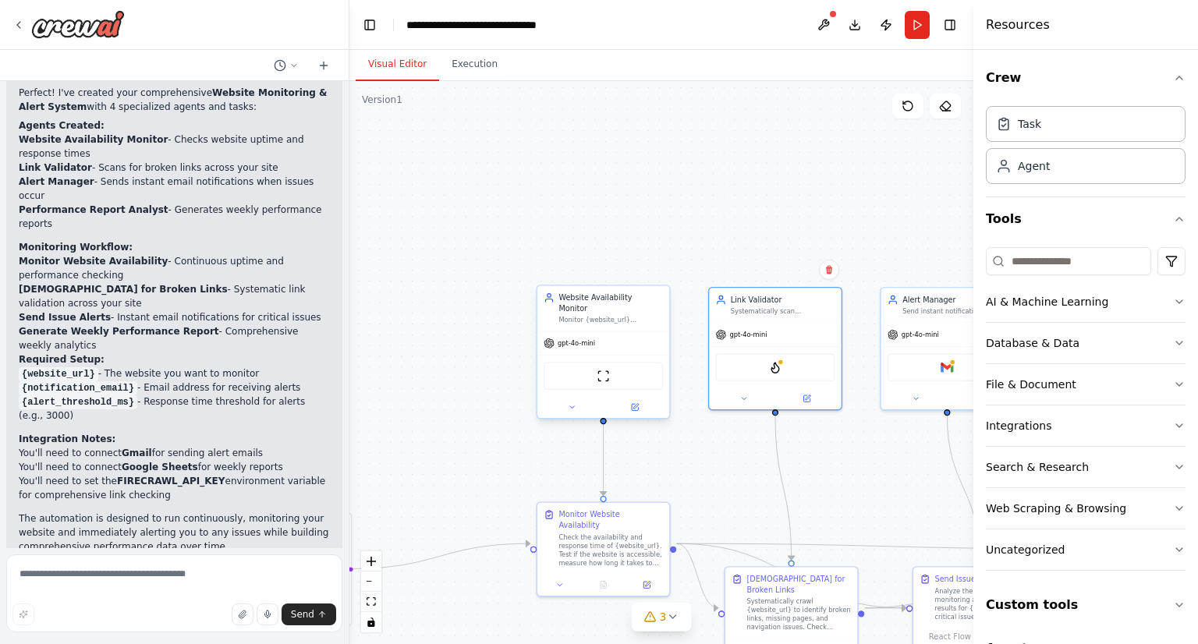
click at [634, 317] on div "Website Availability Monitor Monitor {website_url} availability by checking if …" at bounding box center [603, 308] width 132 height 45
click at [564, 339] on span "gpt-4o-mini" at bounding box center [576, 343] width 37 height 9
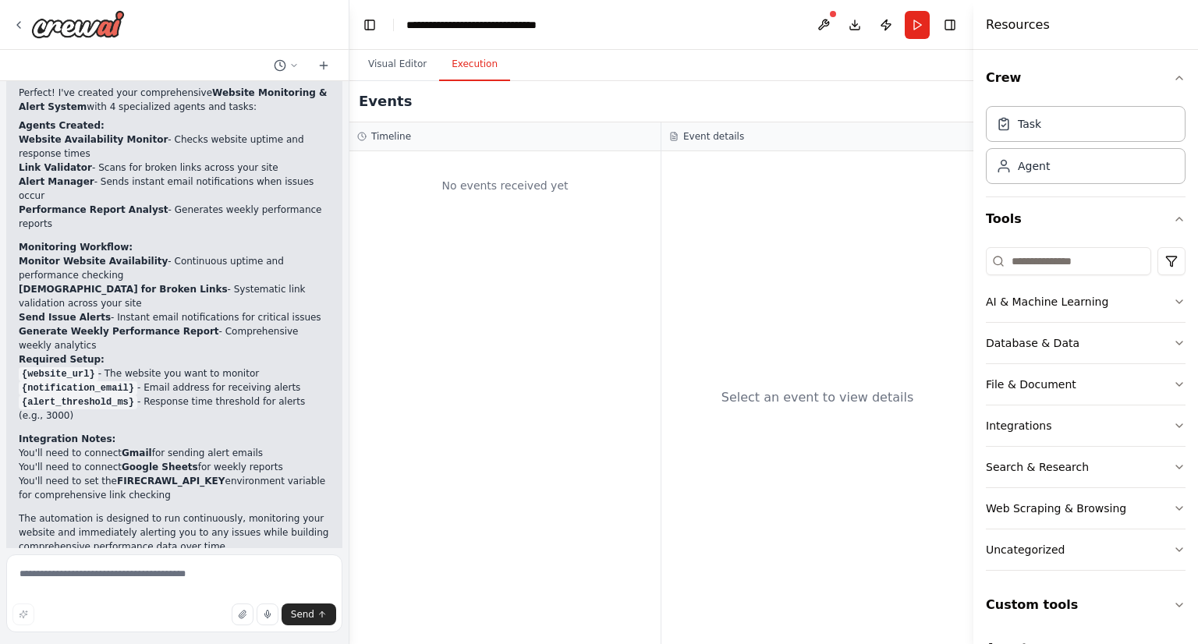
click at [465, 77] on button "Execution" at bounding box center [474, 64] width 71 height 33
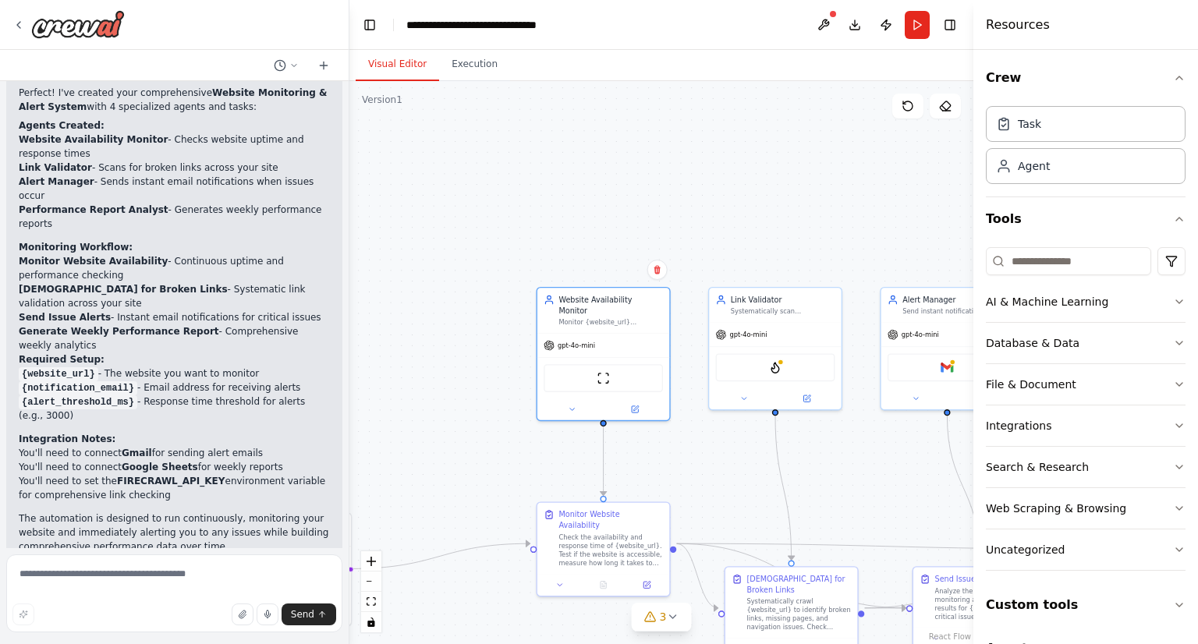
click at [388, 66] on button "Visual Editor" at bounding box center [397, 64] width 83 height 33
click at [634, 404] on icon at bounding box center [635, 406] width 5 height 5
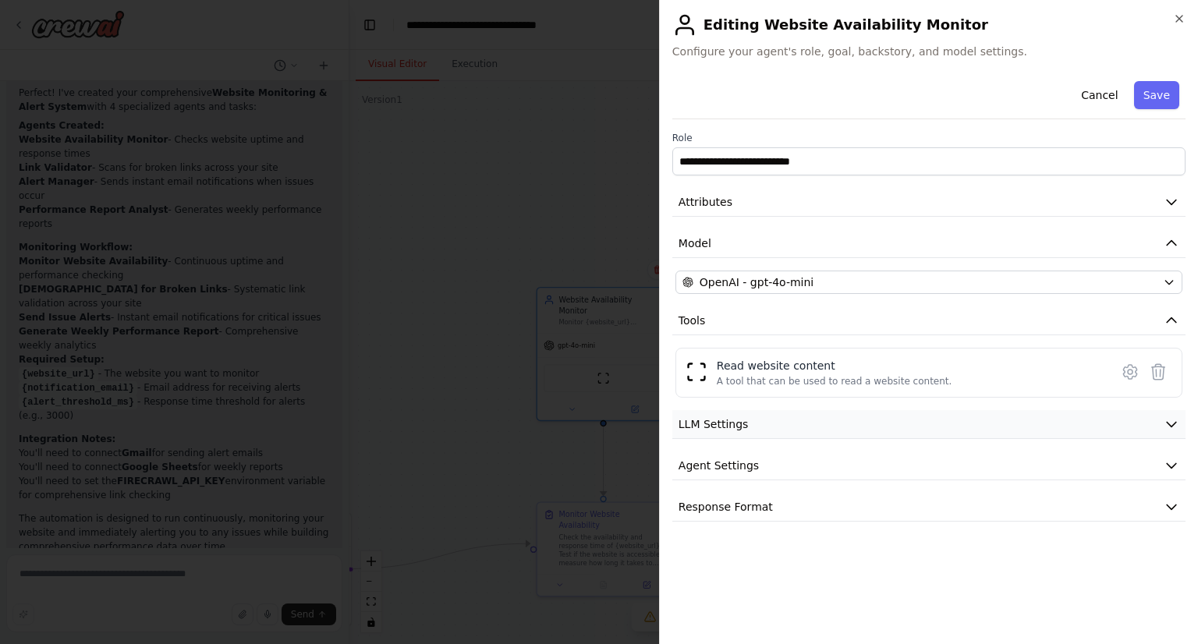
click at [848, 421] on button "LLM Settings" at bounding box center [928, 424] width 513 height 29
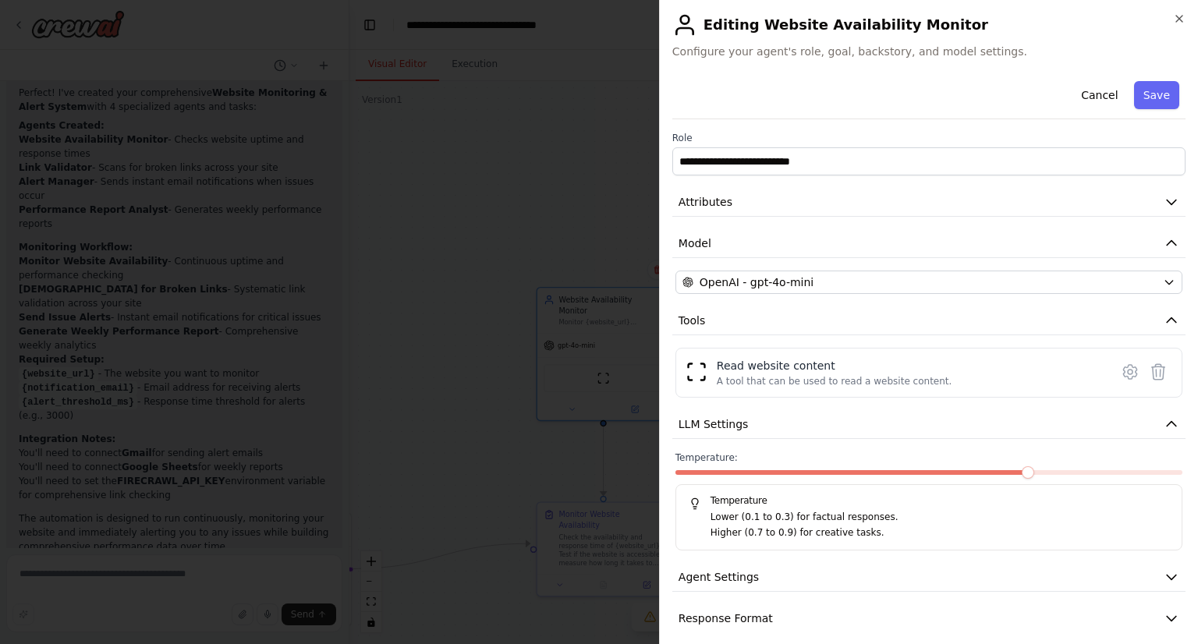
scroll to position [12, 0]
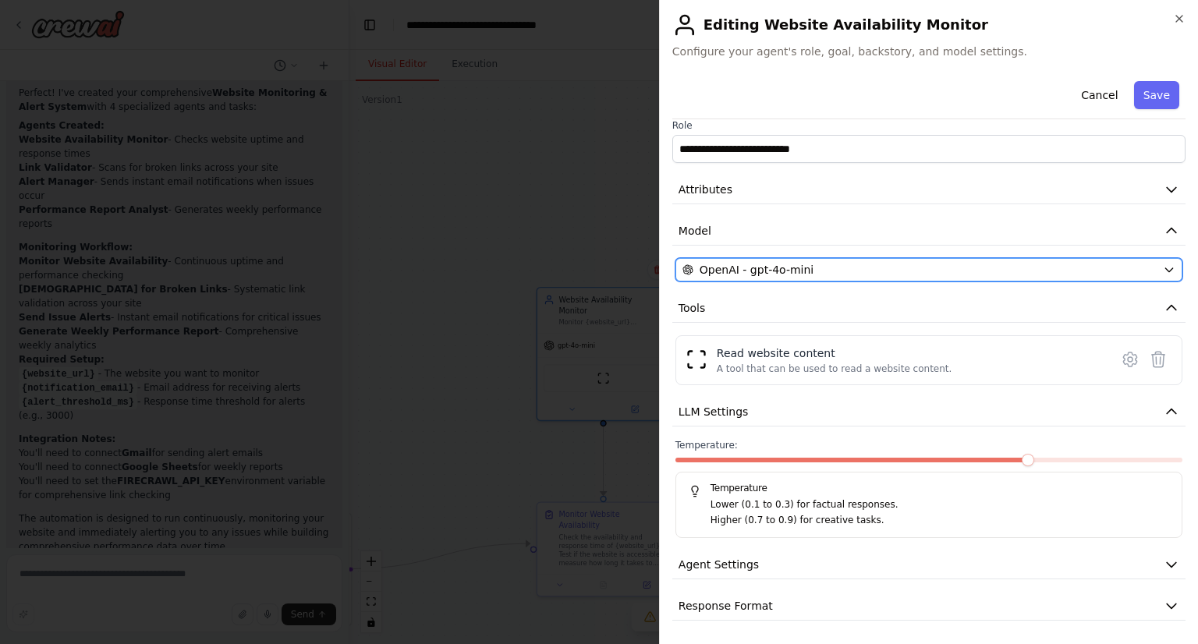
click at [768, 273] on span "OpenAI - gpt-4o-mini" at bounding box center [756, 270] width 114 height 16
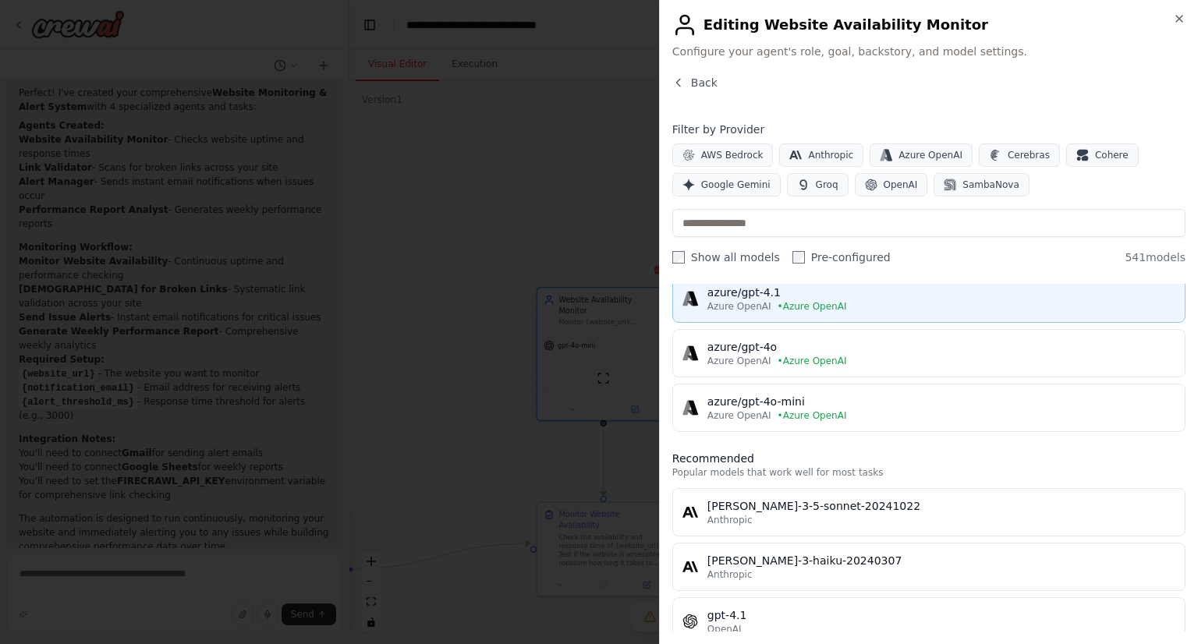
scroll to position [0, 0]
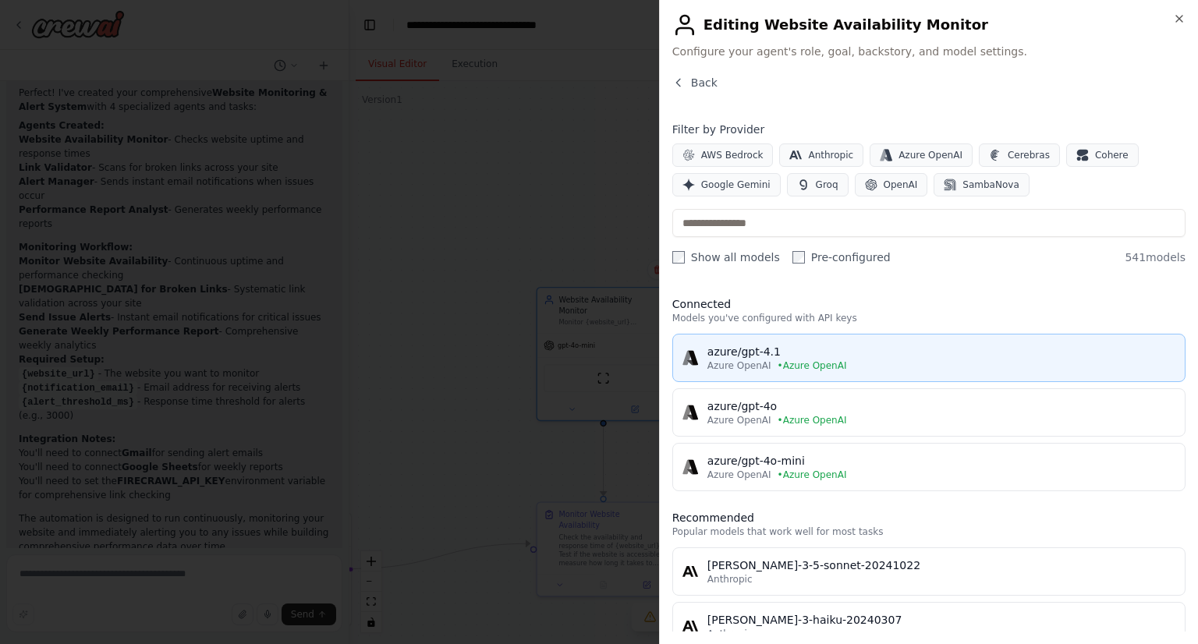
click at [761, 353] on div "azure/gpt-4.1" at bounding box center [941, 352] width 468 height 16
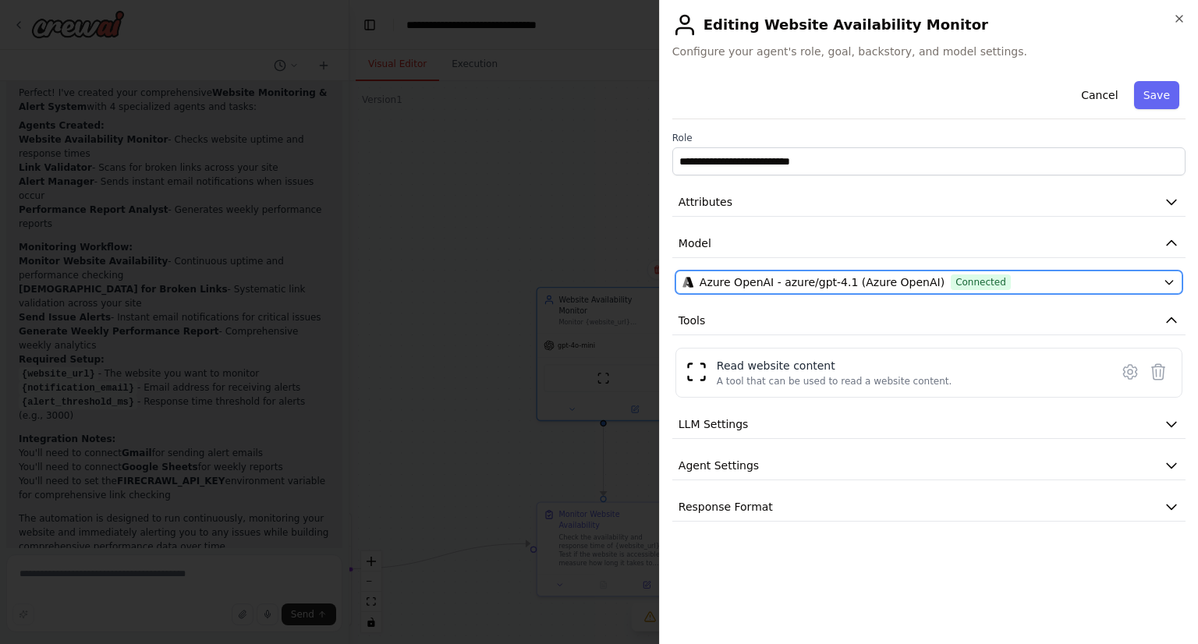
click at [859, 283] on span "Azure OpenAI - azure/gpt-4.1 (Azure OpenAI)" at bounding box center [821, 282] width 245 height 16
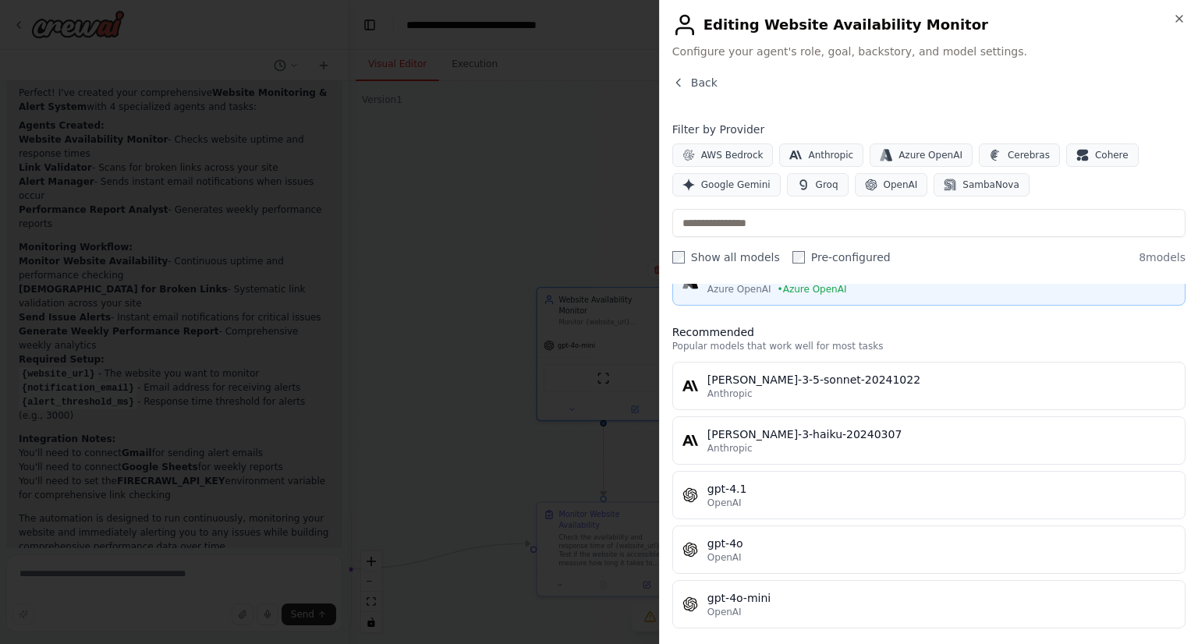
scroll to position [186, 0]
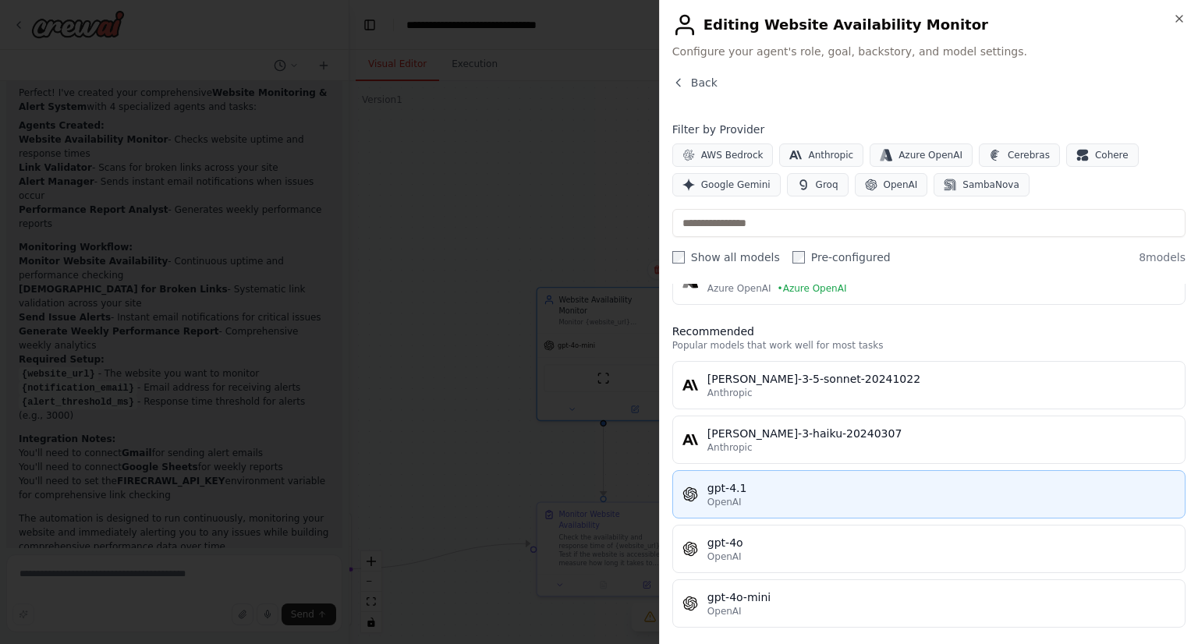
click at [728, 498] on span "OpenAI" at bounding box center [724, 502] width 34 height 12
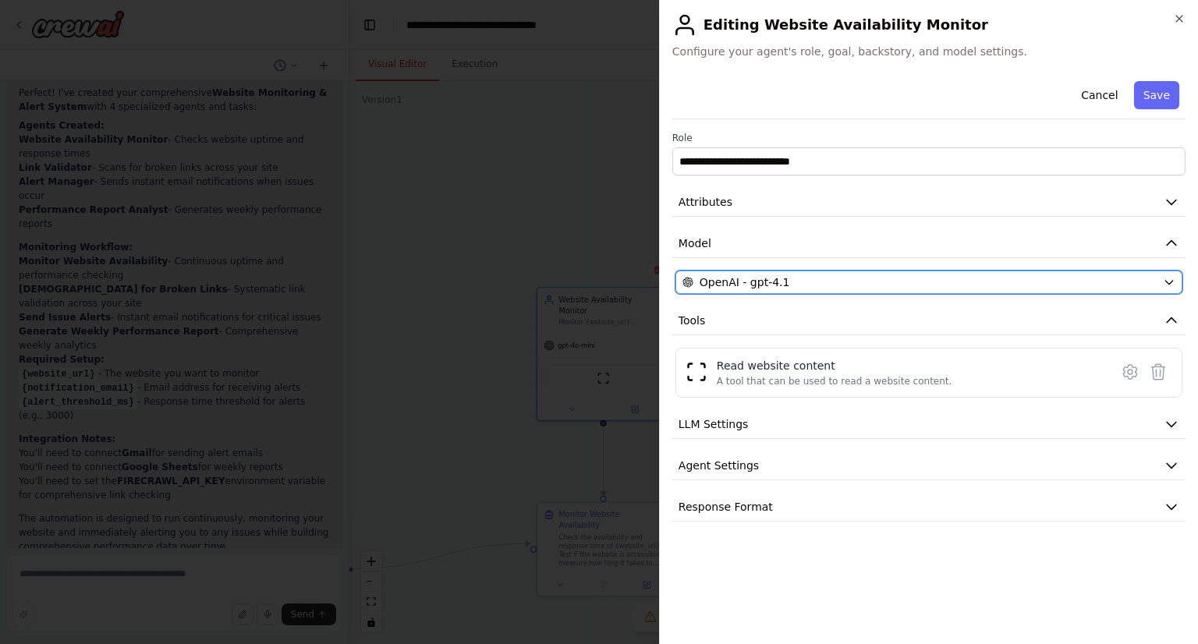
click at [742, 284] on span "OpenAI - gpt-4.1" at bounding box center [744, 282] width 90 height 16
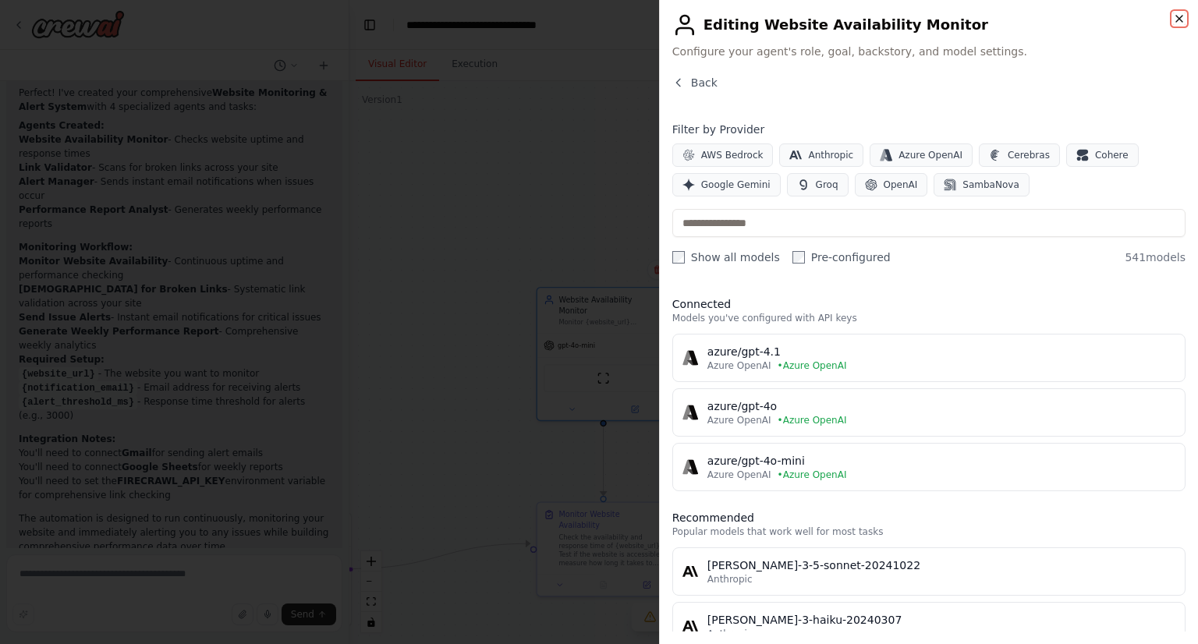
click at [1182, 19] on icon "button" at bounding box center [1179, 18] width 12 height 12
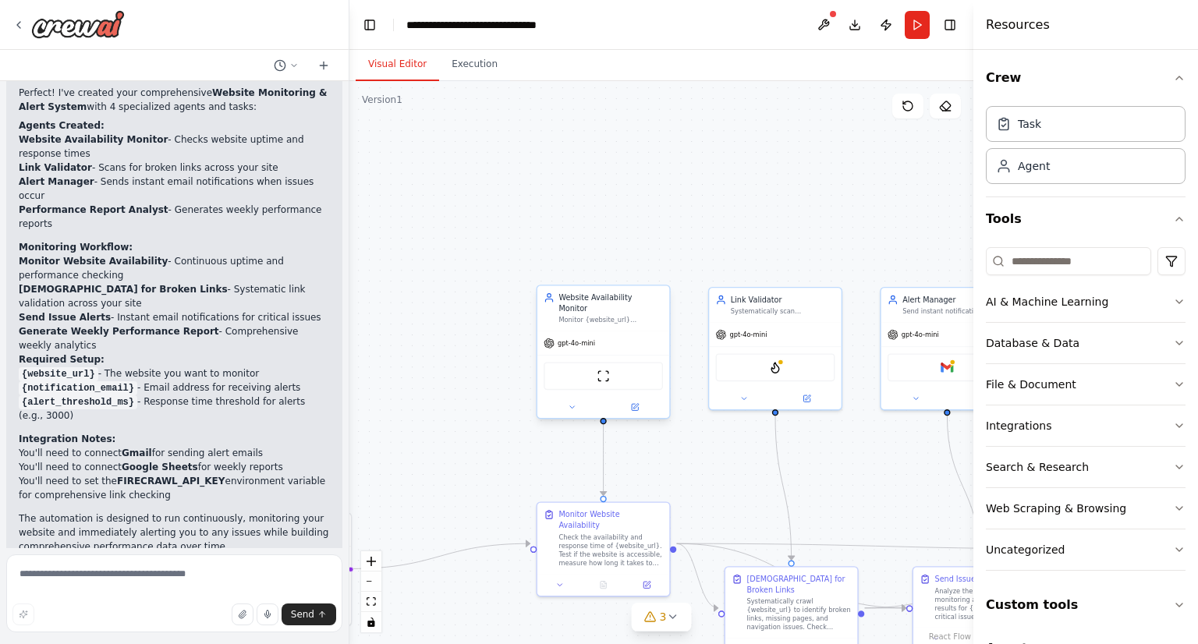
click at [572, 338] on div "gpt-4o-mini" at bounding box center [569, 343] width 51 height 11
click at [633, 404] on icon at bounding box center [635, 407] width 6 height 6
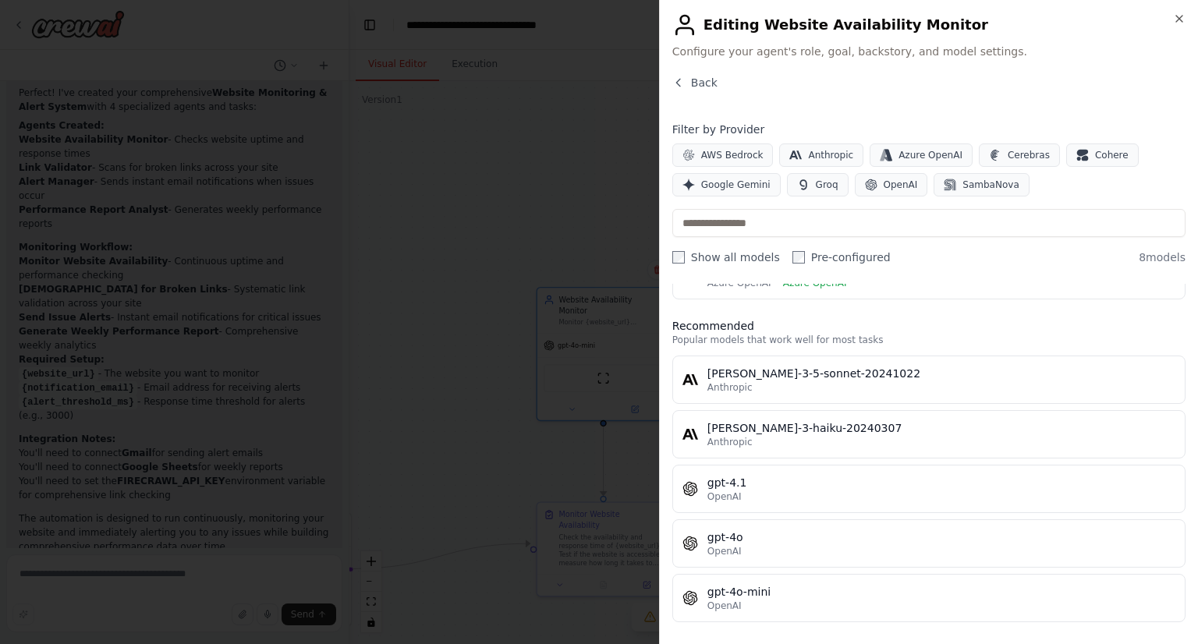
scroll to position [0, 0]
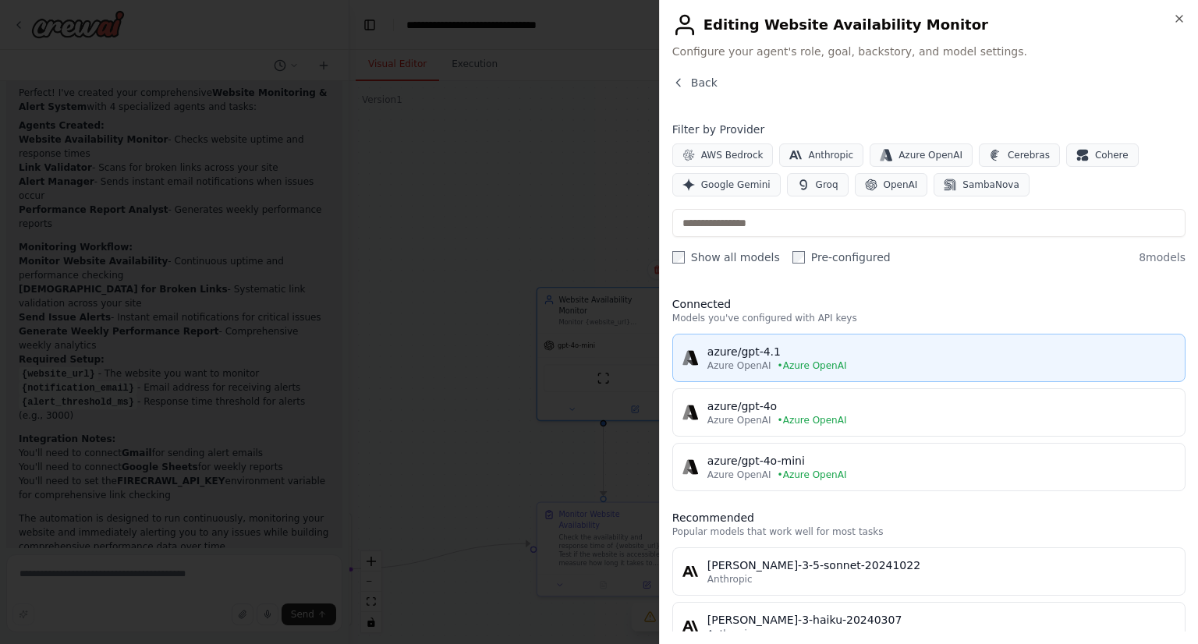
click at [795, 365] on span "• Azure OpenAI" at bounding box center [811, 365] width 69 height 12
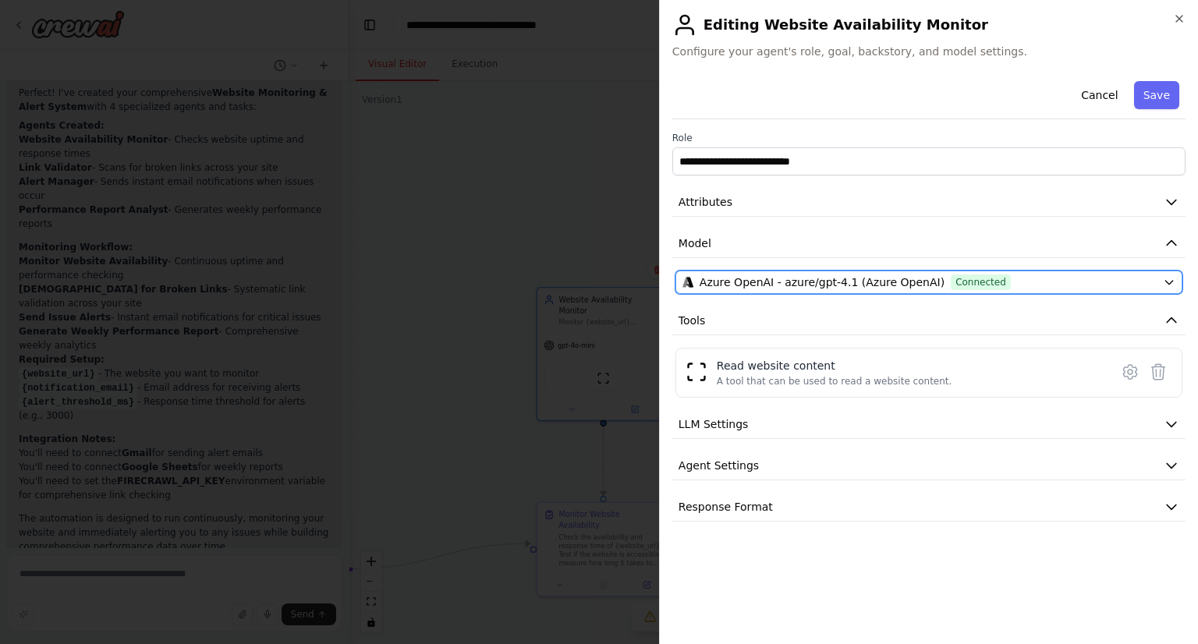
click at [976, 280] on span "Connected" at bounding box center [981, 282] width 60 height 16
